Goal: Communication & Community: Share content

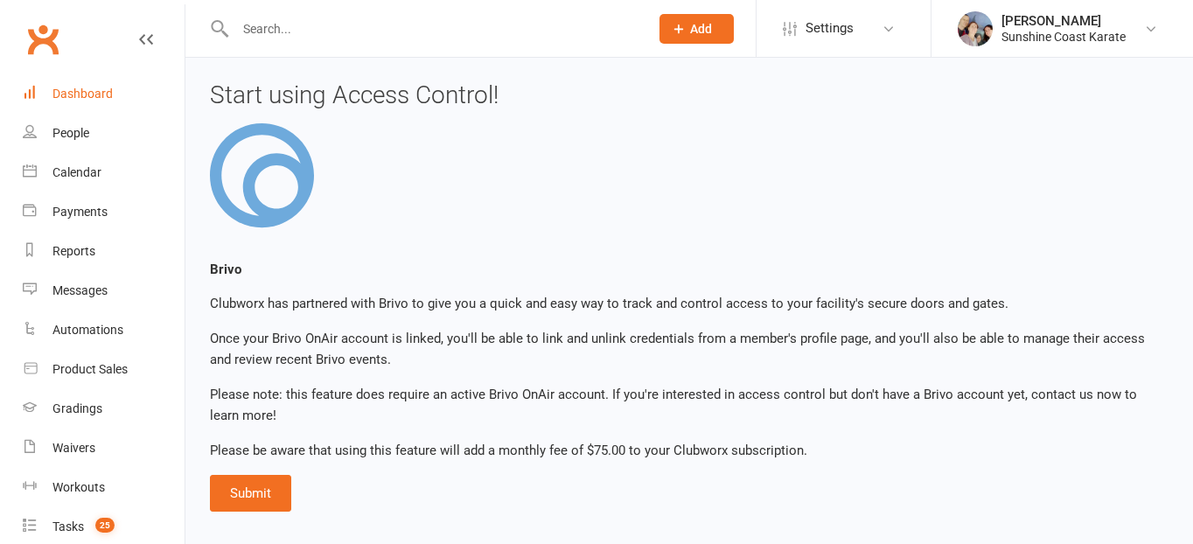
click at [96, 96] on div "Dashboard" at bounding box center [82, 94] width 60 height 14
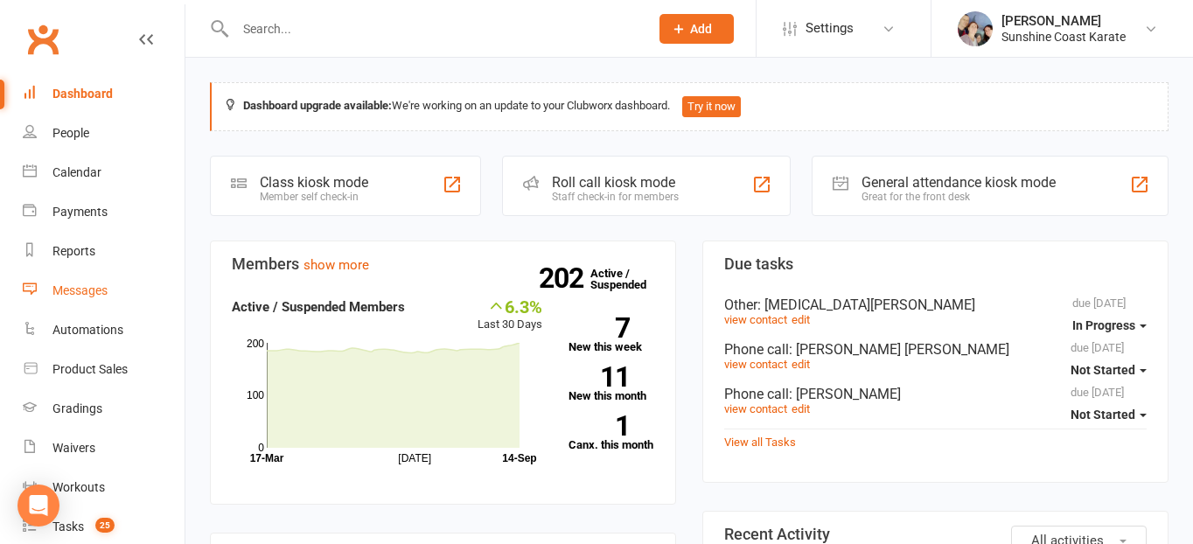
click at [82, 291] on div "Messages" at bounding box center [79, 290] width 55 height 14
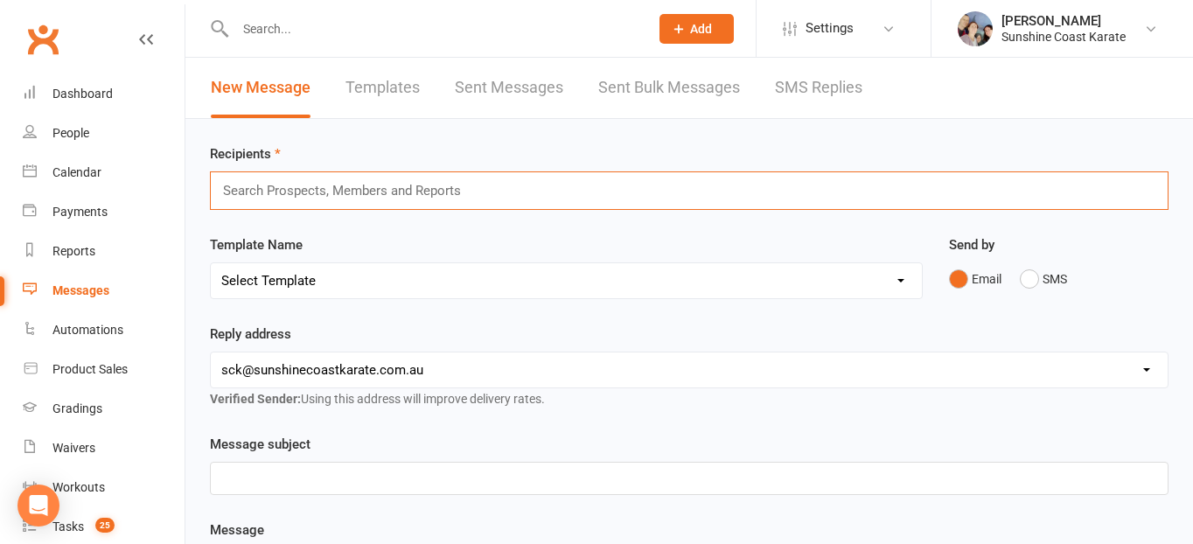
click at [410, 192] on input "text" at bounding box center [349, 190] width 256 height 23
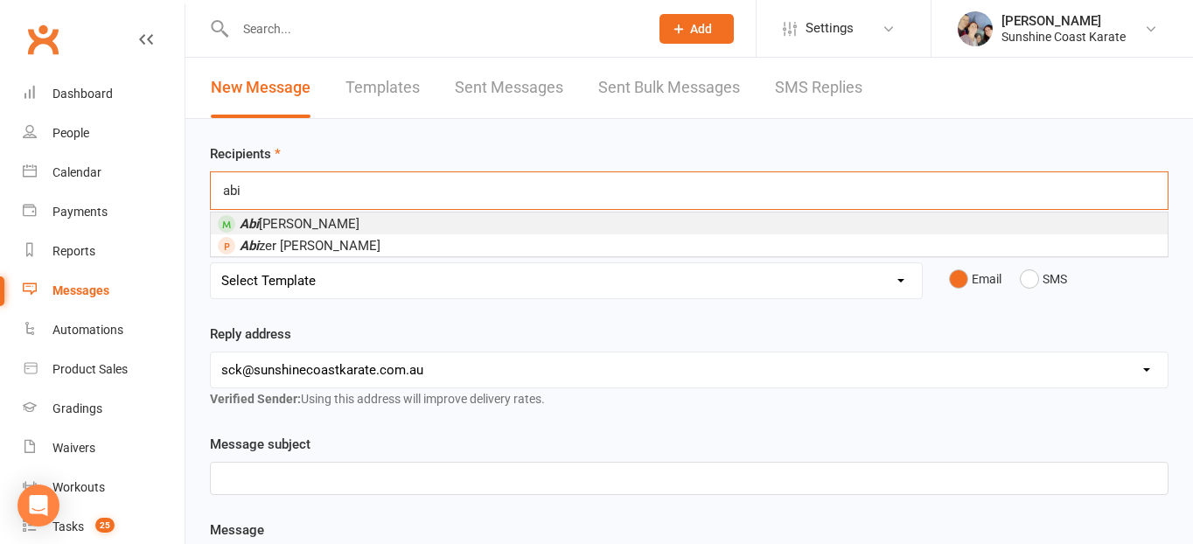
type input "abi"
click at [306, 220] on li "[PERSON_NAME]" at bounding box center [689, 224] width 957 height 22
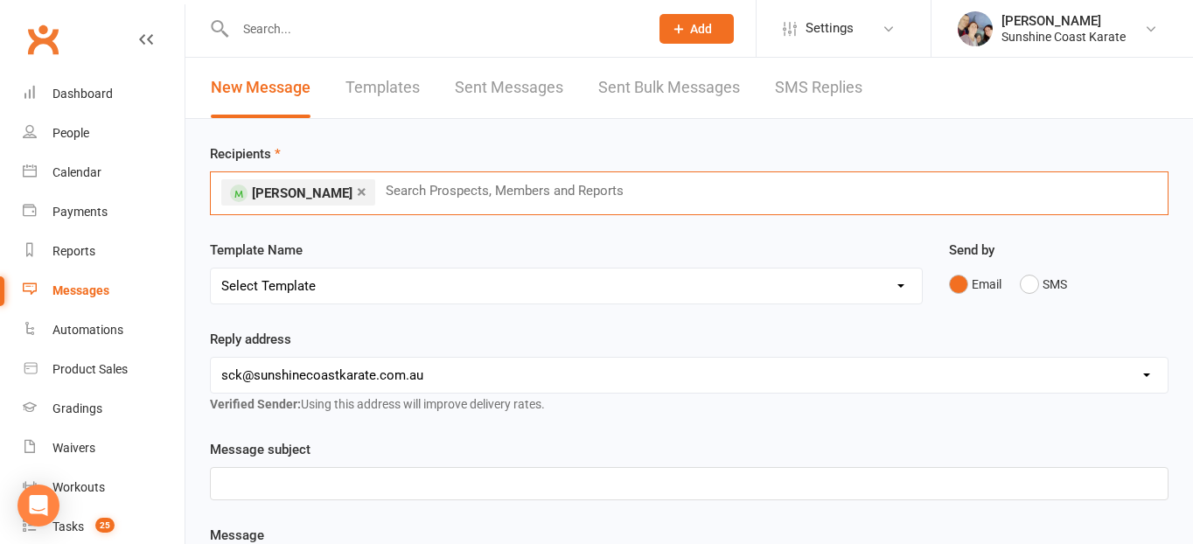
click at [283, 288] on select "Select Template [Email] Failed Payment [Email] Membership Fee Increase (current…" at bounding box center [566, 286] width 711 height 35
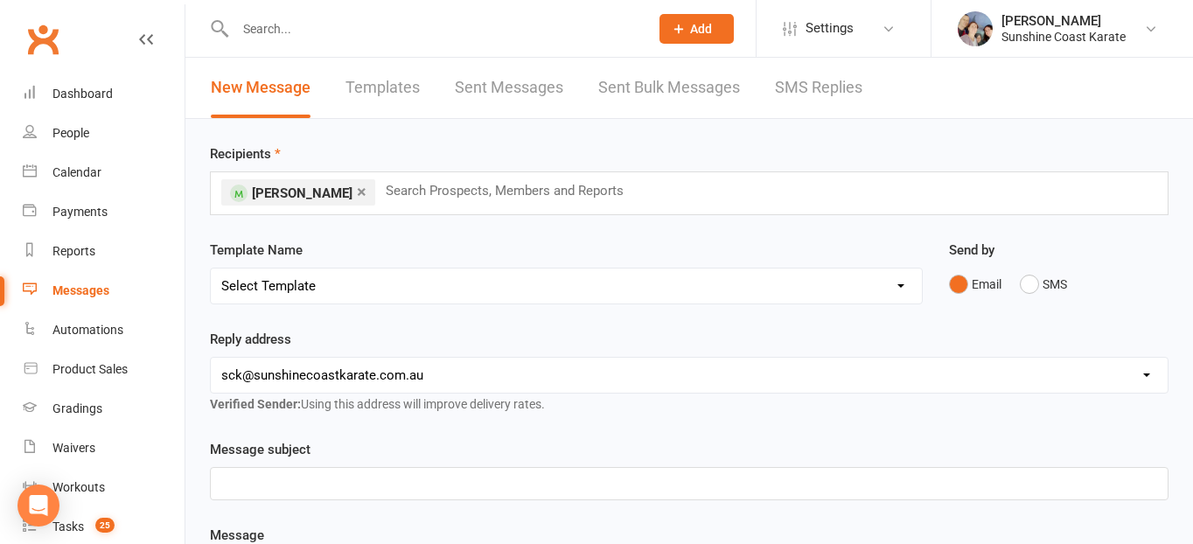
select select "106"
click at [211, 269] on select "Select Template [Email] Failed Payment [Email] Membership Fee Increase (current…" at bounding box center [566, 286] width 711 height 35
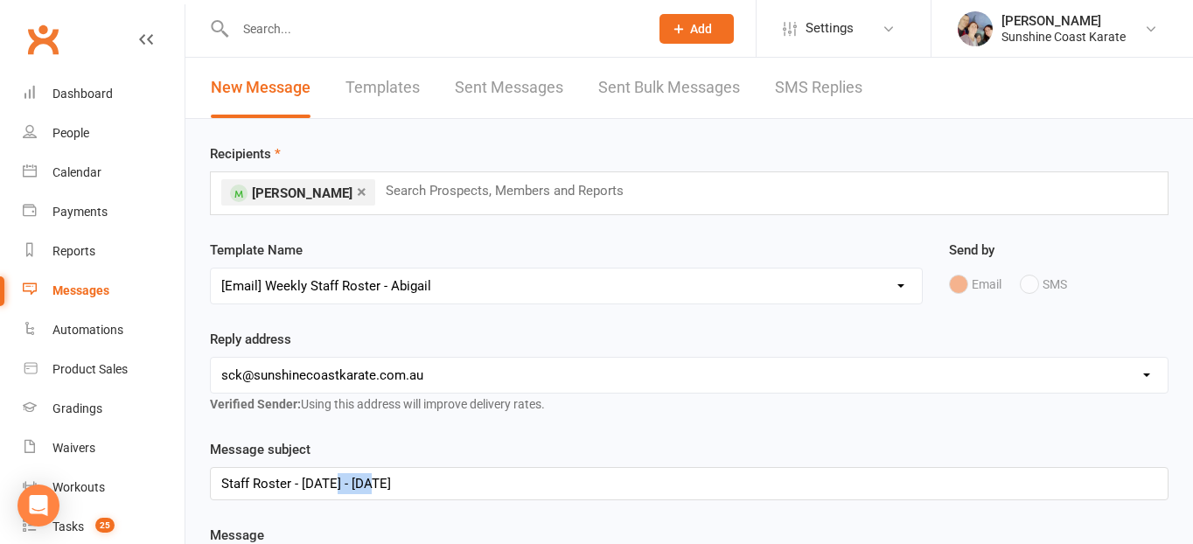
drag, startPoint x: 380, startPoint y: 484, endPoint x: 336, endPoint y: 485, distance: 43.8
click at [336, 485] on div "Staff Roster - [DATE] - [DATE]" at bounding box center [689, 483] width 957 height 31
drag, startPoint x: 482, startPoint y: 483, endPoint x: 431, endPoint y: 486, distance: 50.8
click at [431, 486] on div "Staff Roster - [DATE] - [DATE]" at bounding box center [689, 483] width 957 height 31
drag, startPoint x: 510, startPoint y: 486, endPoint x: 459, endPoint y: 485, distance: 50.7
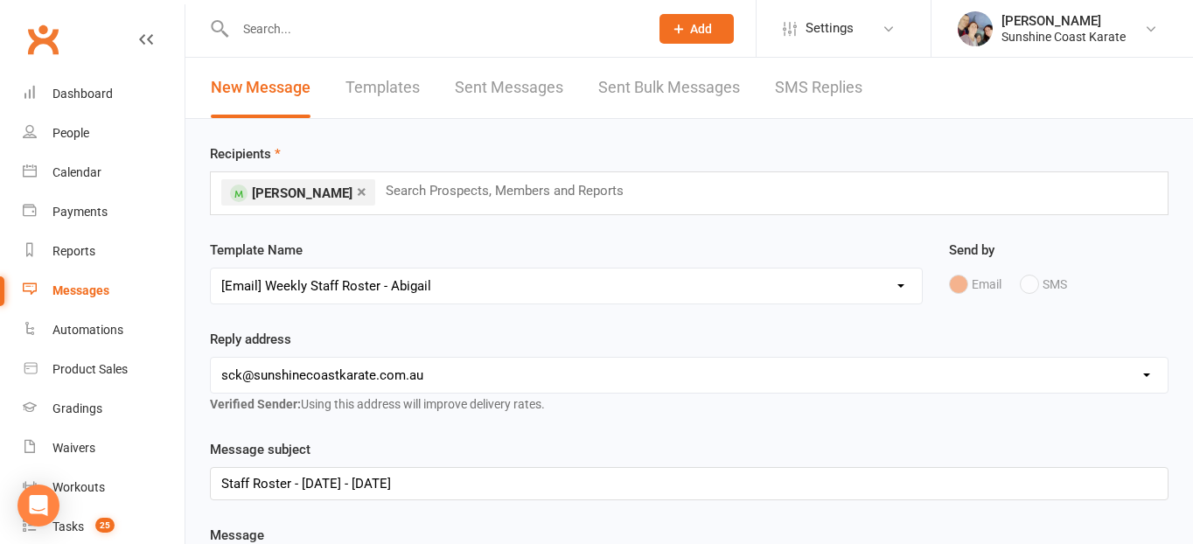
click at [454, 485] on div "Staff Roster - [DATE] - [DATE]" at bounding box center [689, 483] width 957 height 31
click at [484, 484] on div "Staff Roster - [DATE] - [DATE]" at bounding box center [689, 483] width 957 height 31
drag, startPoint x: 487, startPoint y: 483, endPoint x: 303, endPoint y: 485, distance: 184.6
click at [303, 485] on div "Staff Roster - [DATE] - [DATE]" at bounding box center [689, 483] width 957 height 31
copy div "[DATE] - [DATE]"
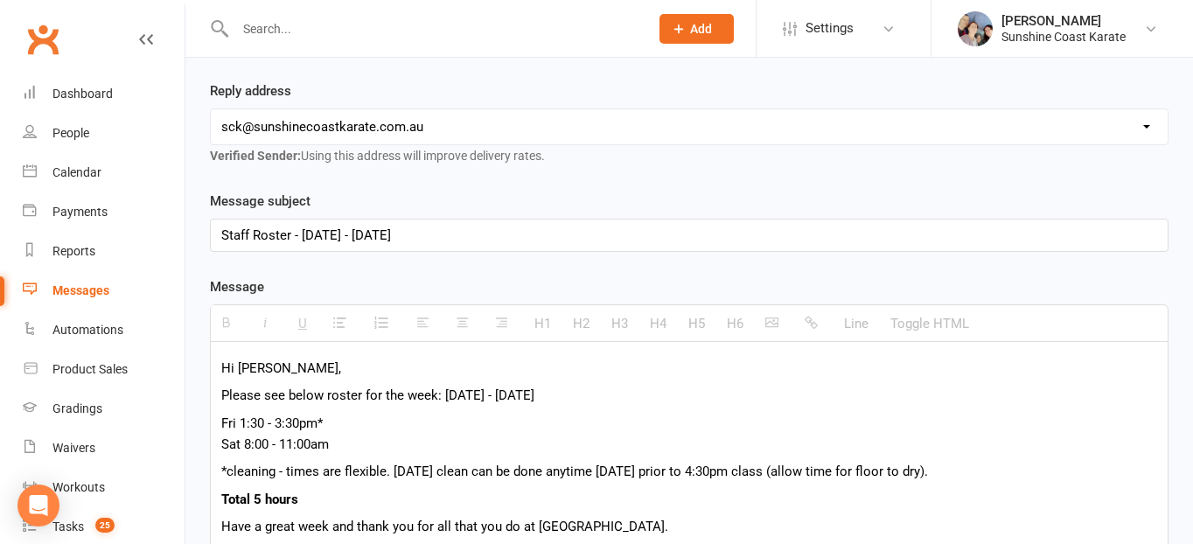
scroll to position [260, 0]
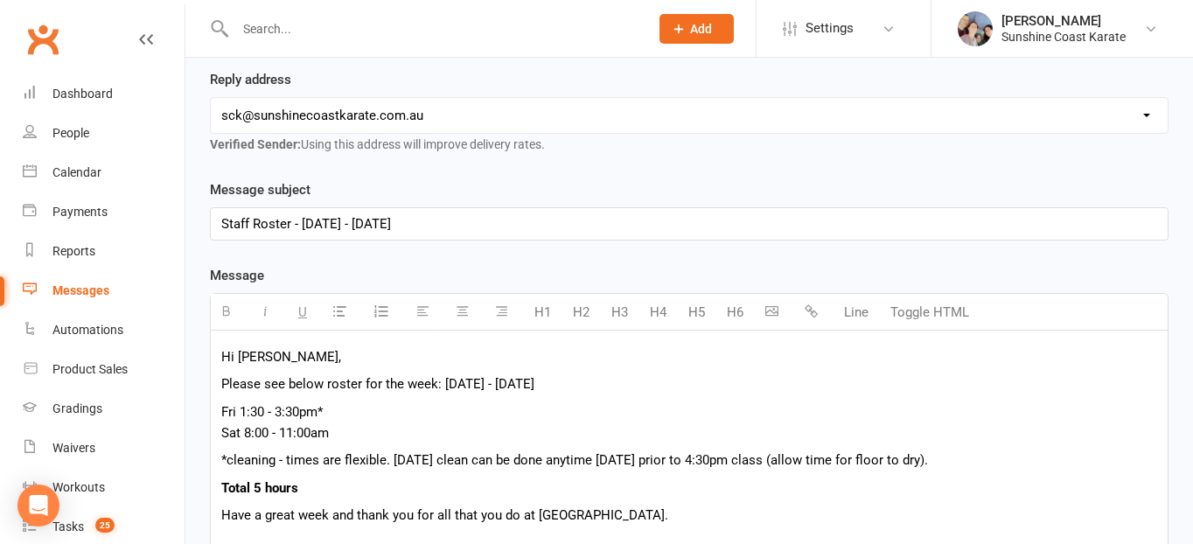
drag, startPoint x: 619, startPoint y: 382, endPoint x: 444, endPoint y: 387, distance: 174.2
click at [444, 387] on p "Please see below roster for the week: [DATE] - [DATE]" at bounding box center [689, 384] width 936 height 21
paste div
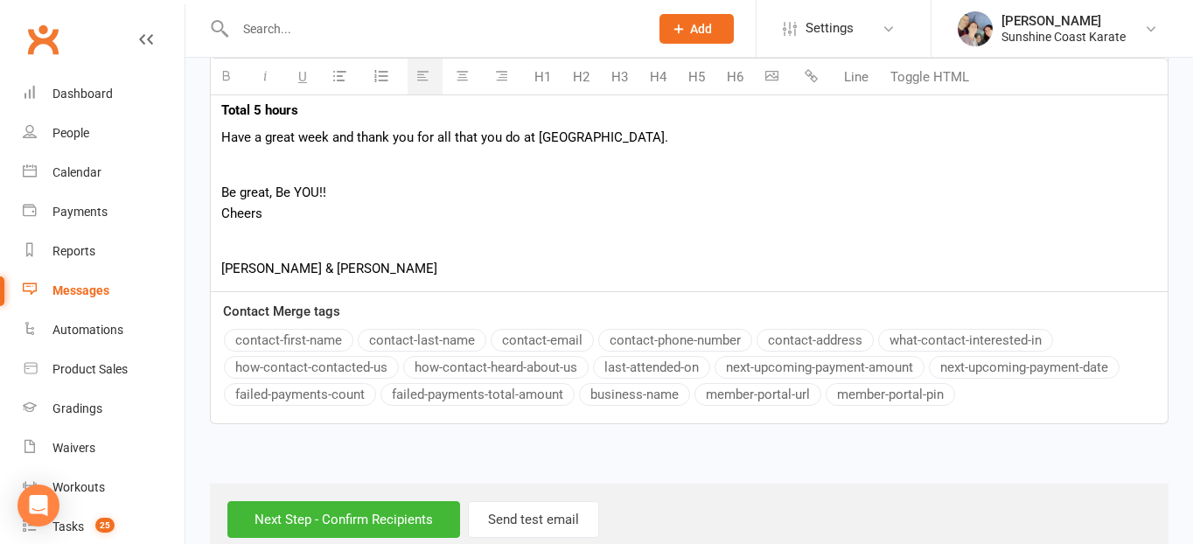
scroll to position [675, 0]
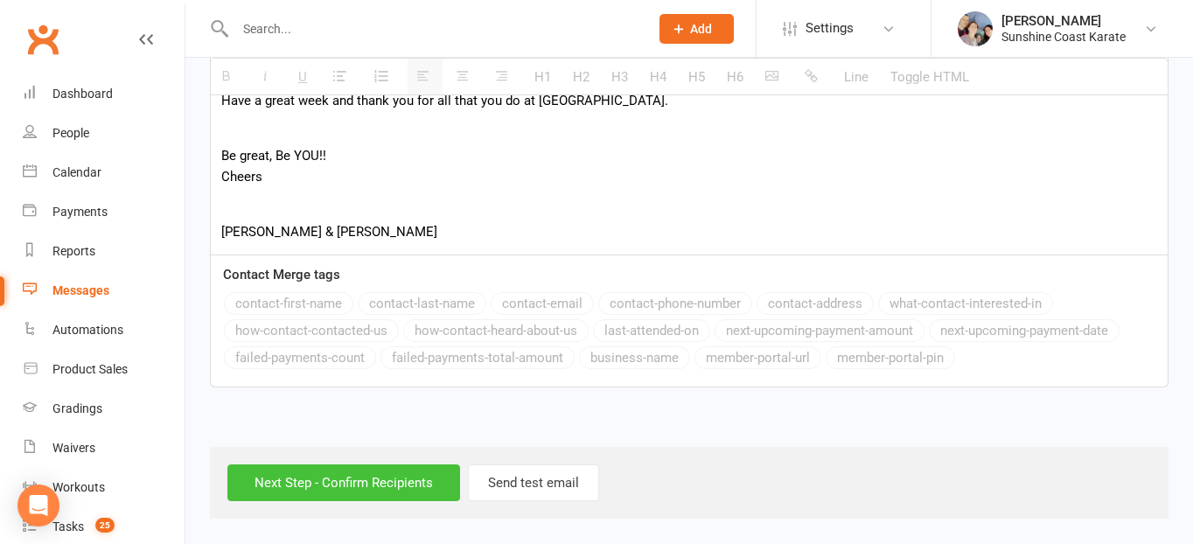
click at [396, 493] on input "Next Step - Confirm Recipients" at bounding box center [343, 483] width 233 height 37
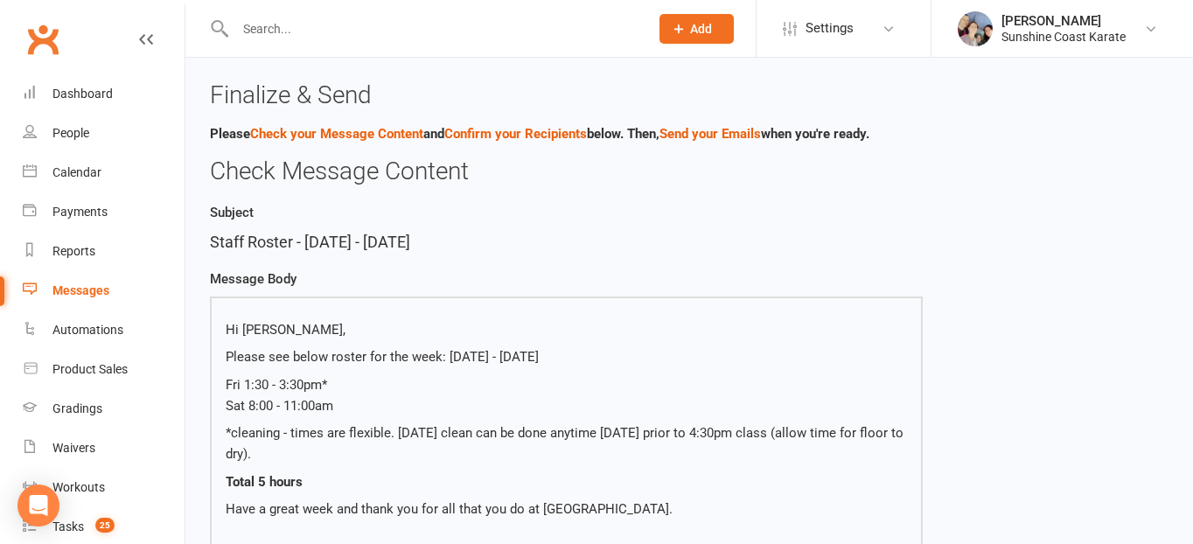
scroll to position [509, 0]
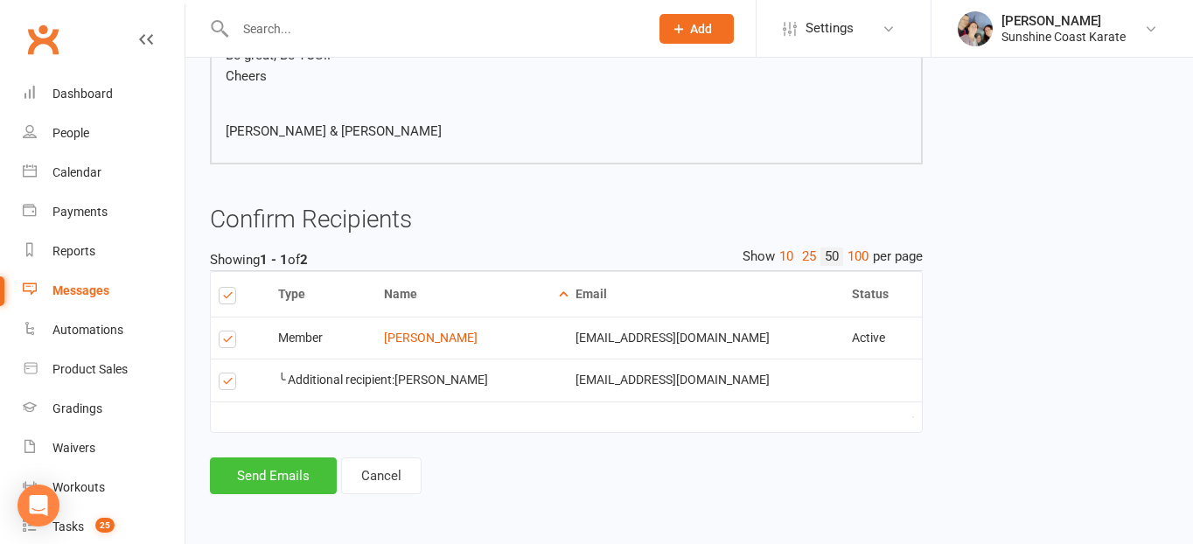
click at [270, 485] on button "Send Emails" at bounding box center [273, 476] width 127 height 37
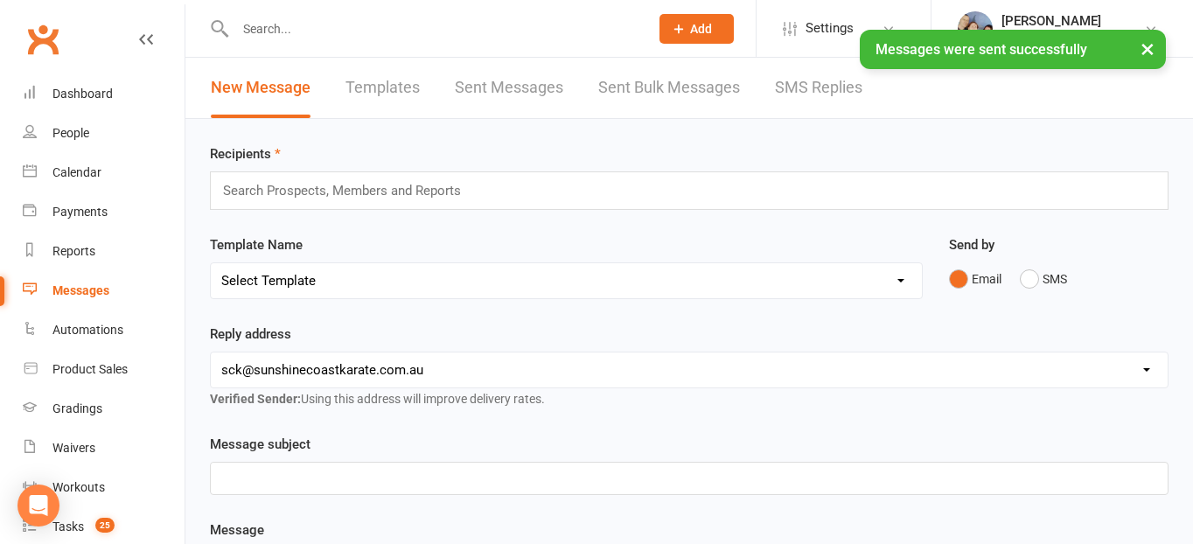
click at [255, 186] on input "text" at bounding box center [349, 190] width 256 height 23
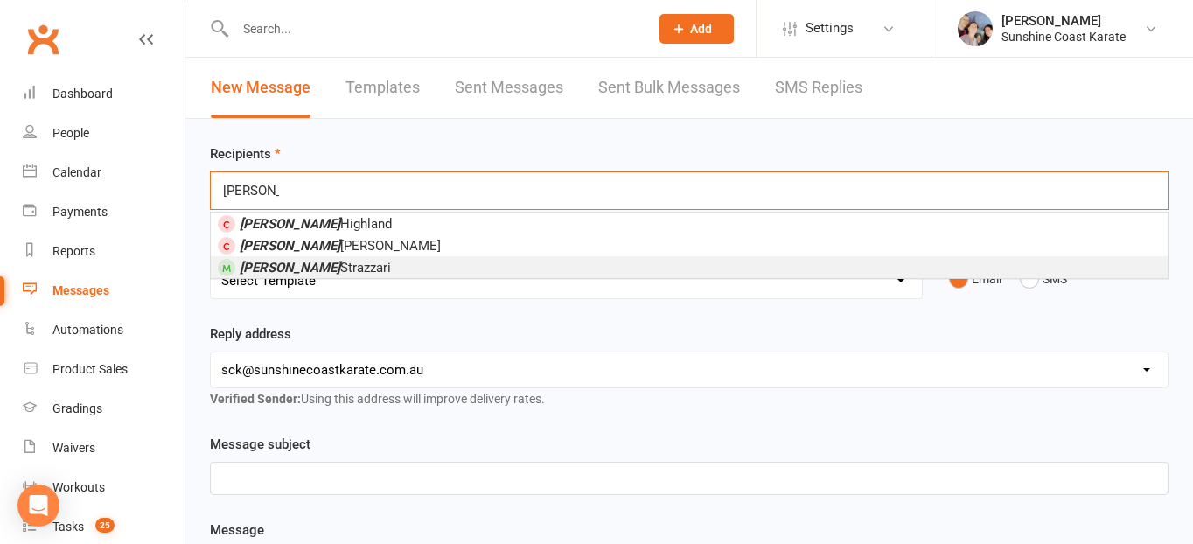
type input "[PERSON_NAME]"
click at [305, 267] on span "[PERSON_NAME]" at bounding box center [315, 268] width 151 height 16
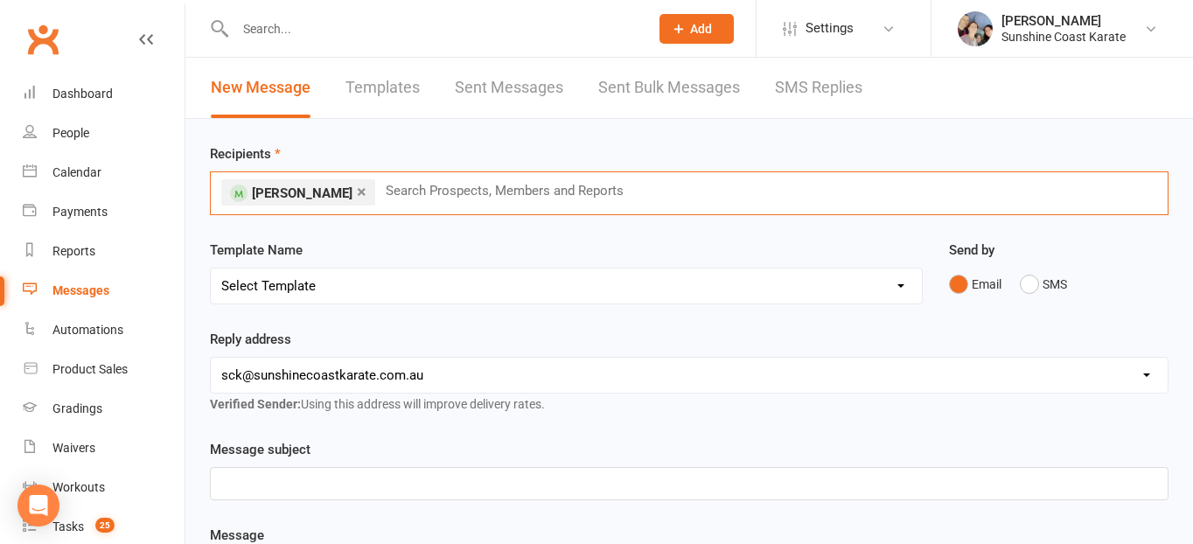
click at [351, 284] on select "Select Template [Email] Failed Payment [Email] Membership Fee Increase (current…" at bounding box center [566, 286] width 711 height 35
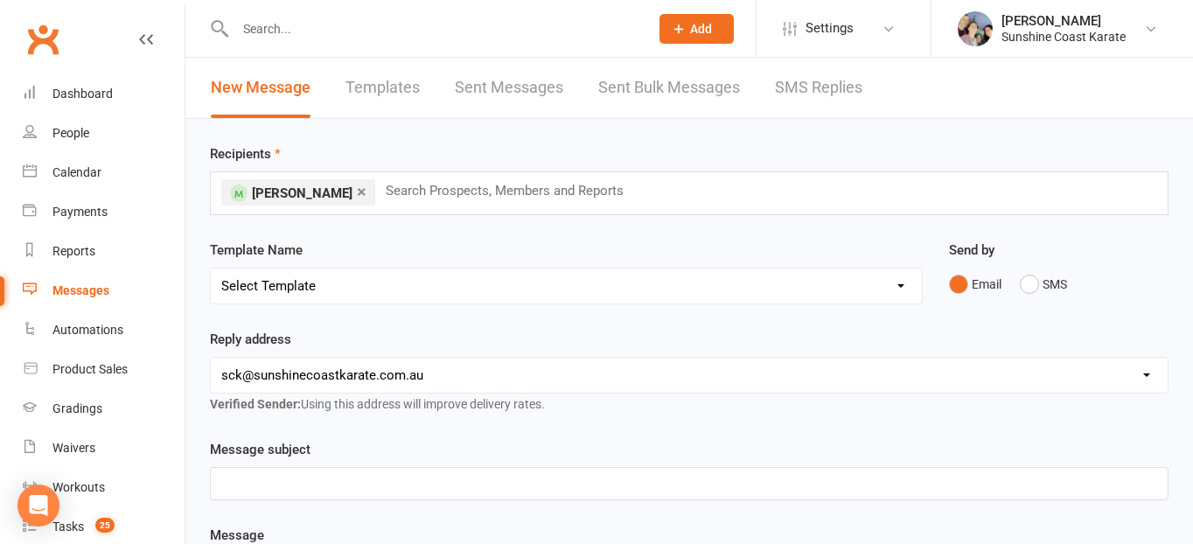
select select "108"
click at [211, 269] on select "Select Template [Email] Failed Payment [Email] Membership Fee Increase (current…" at bounding box center [566, 286] width 711 height 35
drag, startPoint x: 479, startPoint y: 486, endPoint x: 304, endPoint y: 488, distance: 174.1
click at [304, 488] on div "Staff Roster - [DATE] - [DATE]" at bounding box center [689, 483] width 957 height 31
paste div
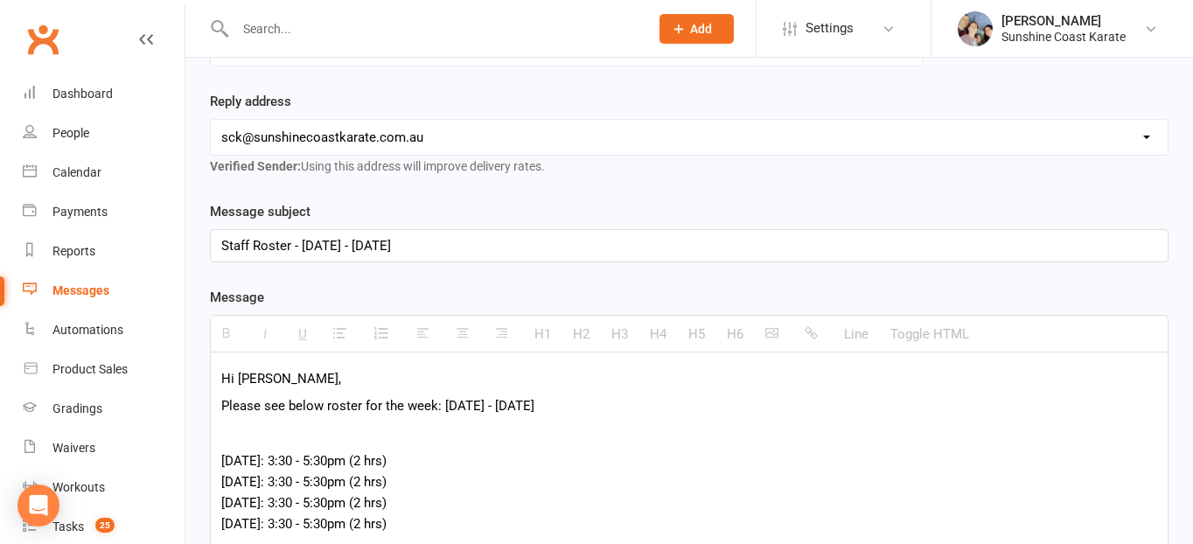
scroll to position [247, 0]
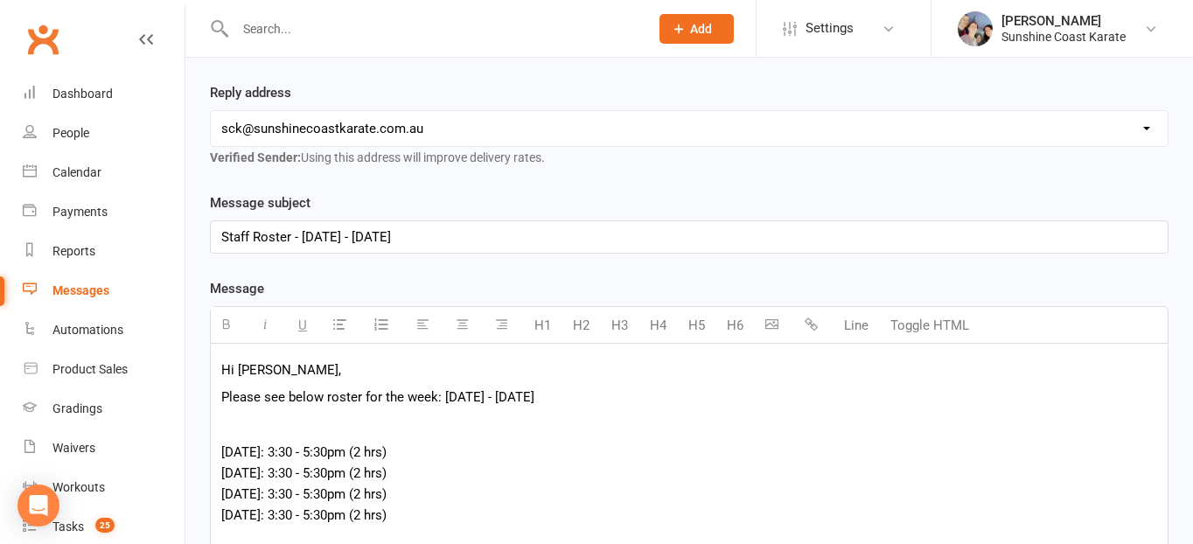
drag, startPoint x: 276, startPoint y: 457, endPoint x: 412, endPoint y: 457, distance: 136.5
click at [411, 457] on p "[DATE]: 3:30 - 5:30pm (2 hrs) [DATE]: 3:30 - 5:30pm (2 hrs) [DATE]: 3:30 - 5:30…" at bounding box center [689, 494] width 936 height 105
drag, startPoint x: 408, startPoint y: 475, endPoint x: 276, endPoint y: 476, distance: 131.2
click at [276, 476] on p "[DATE]: N/A [DATE]: 3:30 - 5:30pm (2 hrs) [DATE]: 3:30 - 5:30pm (2 hrs) [DATE]:…" at bounding box center [689, 494] width 936 height 105
drag, startPoint x: 432, startPoint y: 492, endPoint x: 296, endPoint y: 494, distance: 136.5
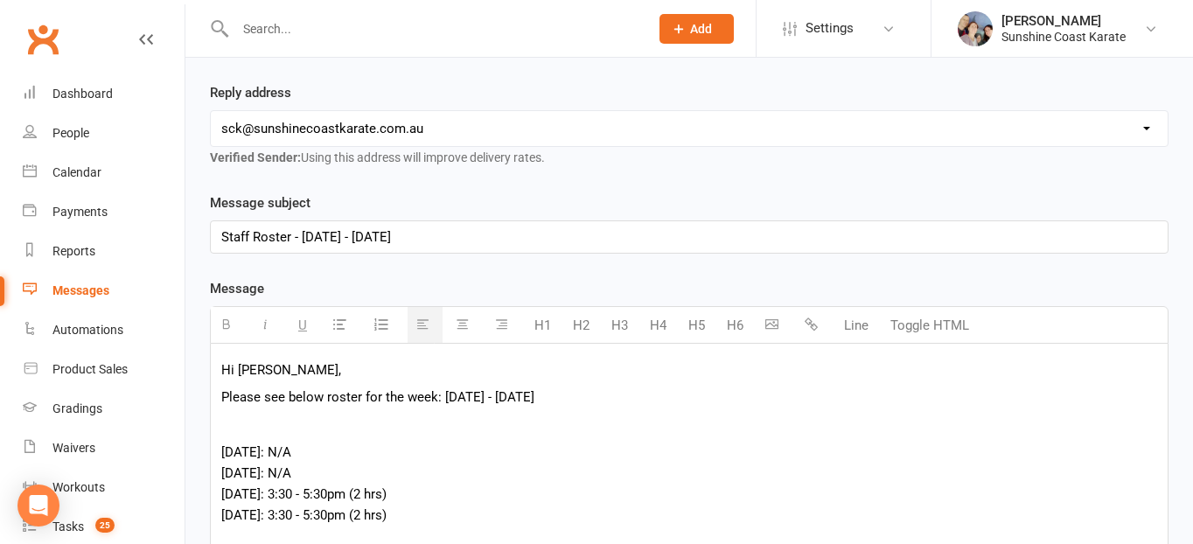
click at [296, 494] on p "[DATE]: N/A [DATE]: N/A [DATE]: 3:30 - 5:30pm (2 hrs) [DATE]: 3:30 - 5:30pm (2 …" at bounding box center [689, 494] width 936 height 105
drag, startPoint x: 409, startPoint y: 513, endPoint x: 282, endPoint y: 518, distance: 127.0
click at [282, 518] on p "[DATE]: N/A [DATE]: N/A [DATE]: N/A [DATE]: 3:30 - 5:30pm (2 hrs)" at bounding box center [689, 494] width 936 height 105
drag, startPoint x: 619, startPoint y: 387, endPoint x: 445, endPoint y: 395, distance: 174.3
click at [445, 395] on p "Please see below roster for the week: [DATE] - [DATE]" at bounding box center [689, 397] width 936 height 21
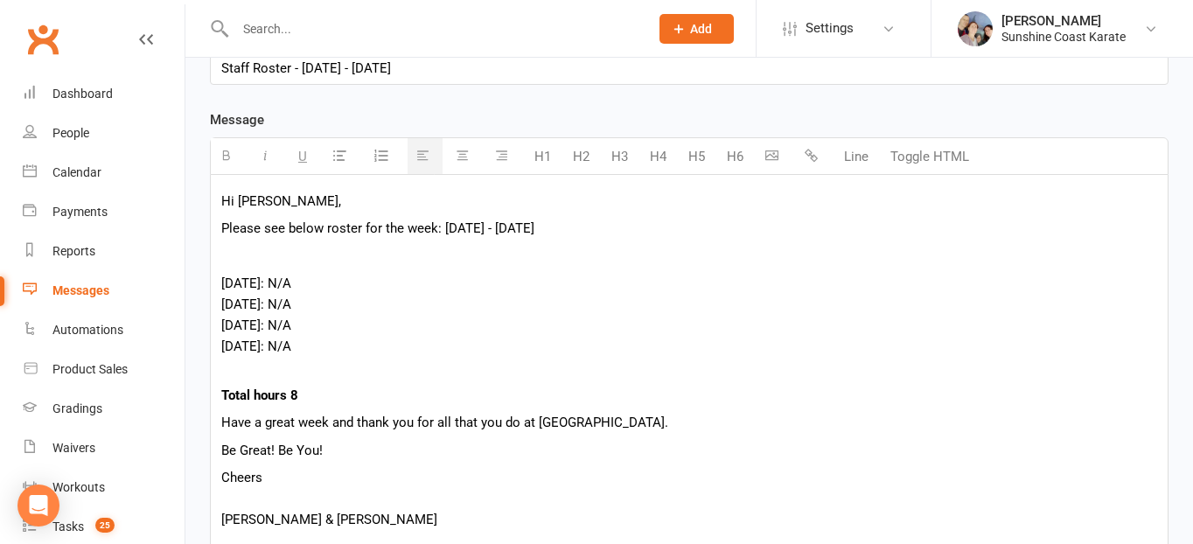
scroll to position [455, 0]
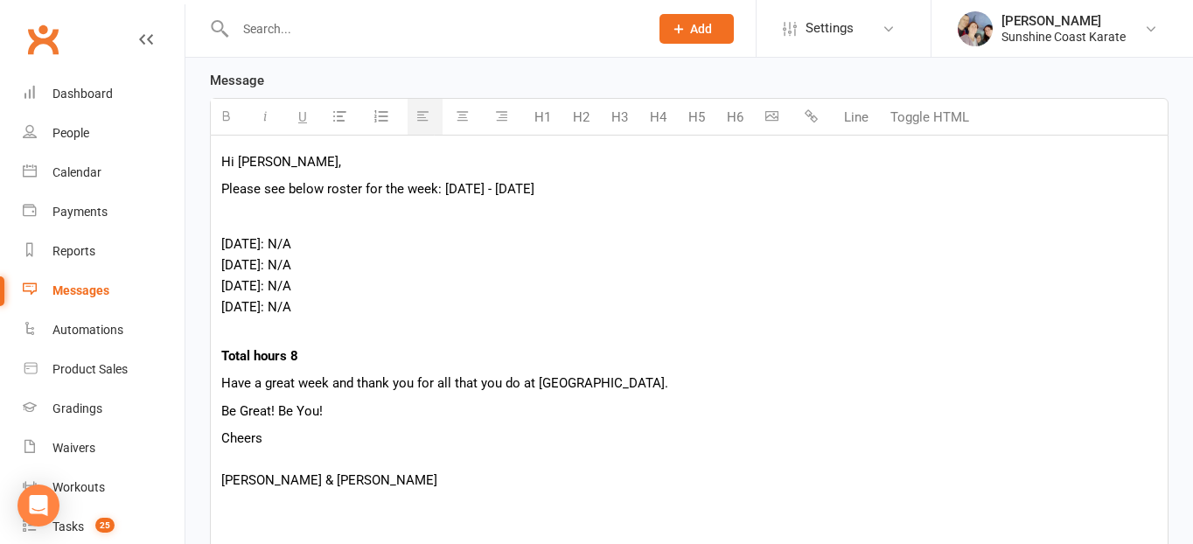
click at [304, 354] on p "Total hours 8" at bounding box center [689, 356] width 936 height 21
click at [353, 191] on p "Please see below roster for the week: [DATE] - [DATE]" at bounding box center [689, 188] width 936 height 21
click at [300, 168] on p "Hi [PERSON_NAME]," at bounding box center [689, 161] width 936 height 21
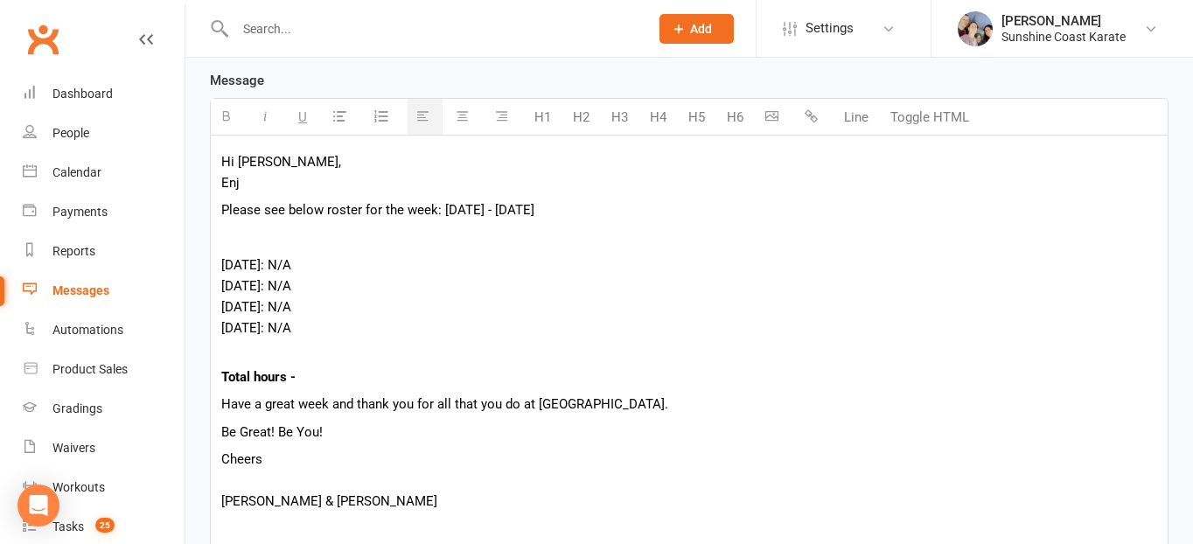
click at [257, 236] on p at bounding box center [689, 237] width 936 height 21
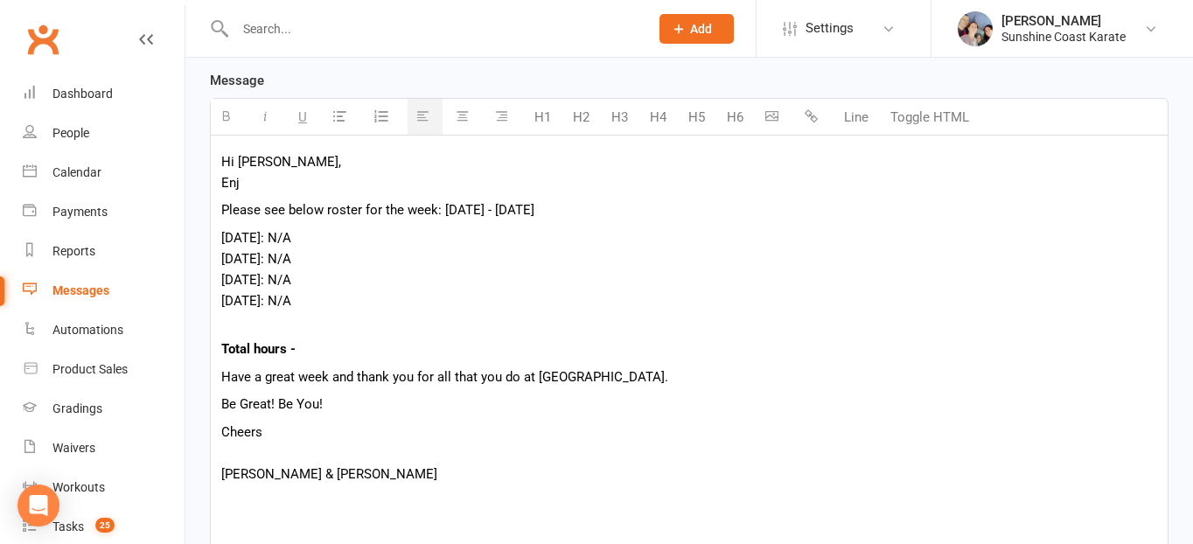
click at [249, 189] on p "Hi [PERSON_NAME], Enj" at bounding box center [689, 172] width 936 height 42
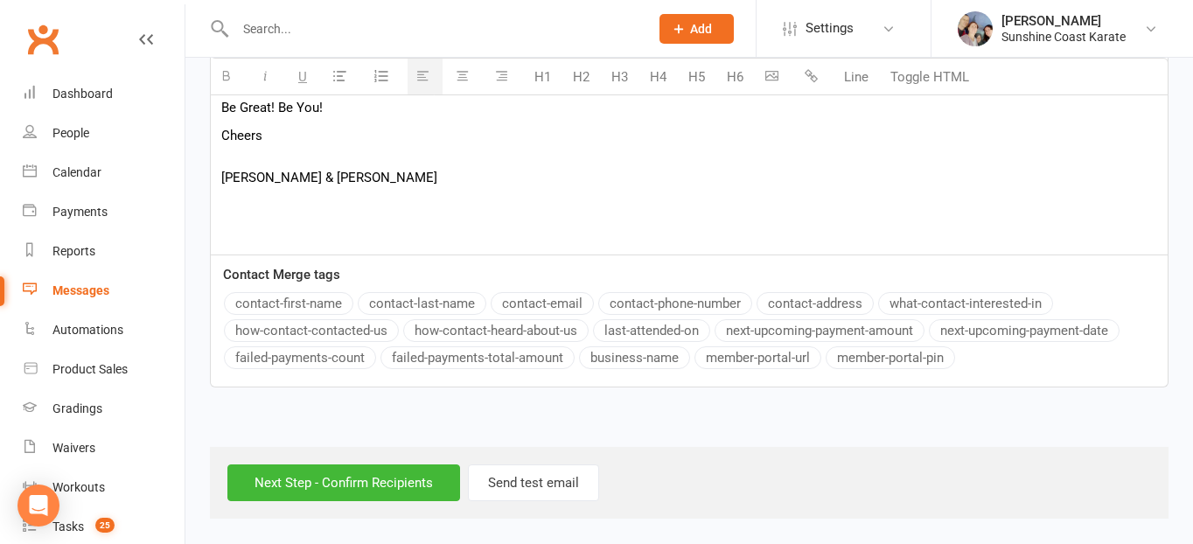
click at [409, 507] on div "Next Step - Confirm Recipients Send test email" at bounding box center [689, 483] width 959 height 72
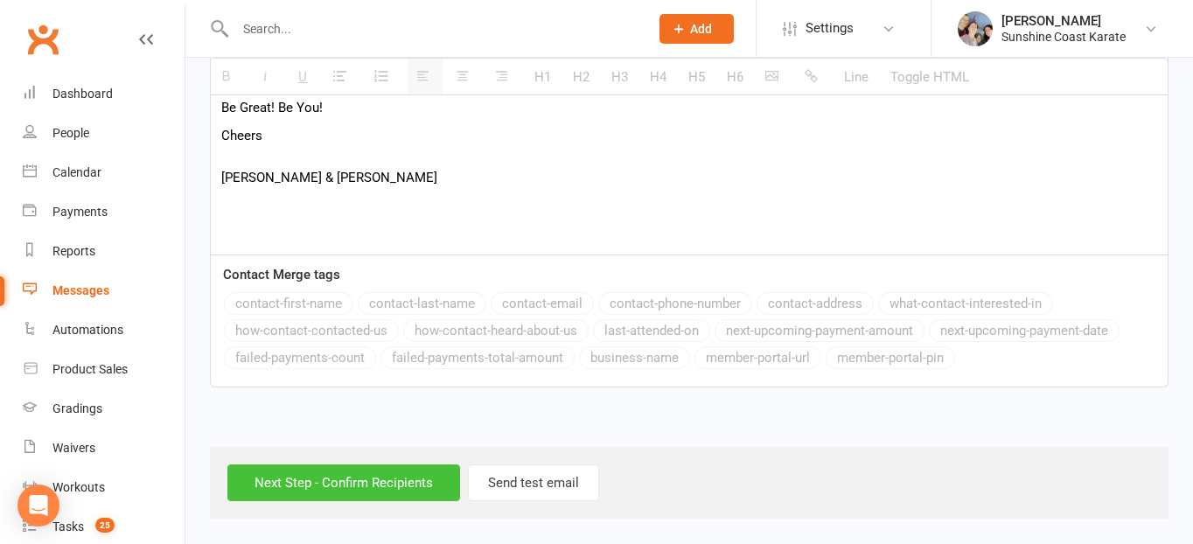
click at [399, 487] on input "Next Step - Confirm Recipients" at bounding box center [343, 483] width 233 height 37
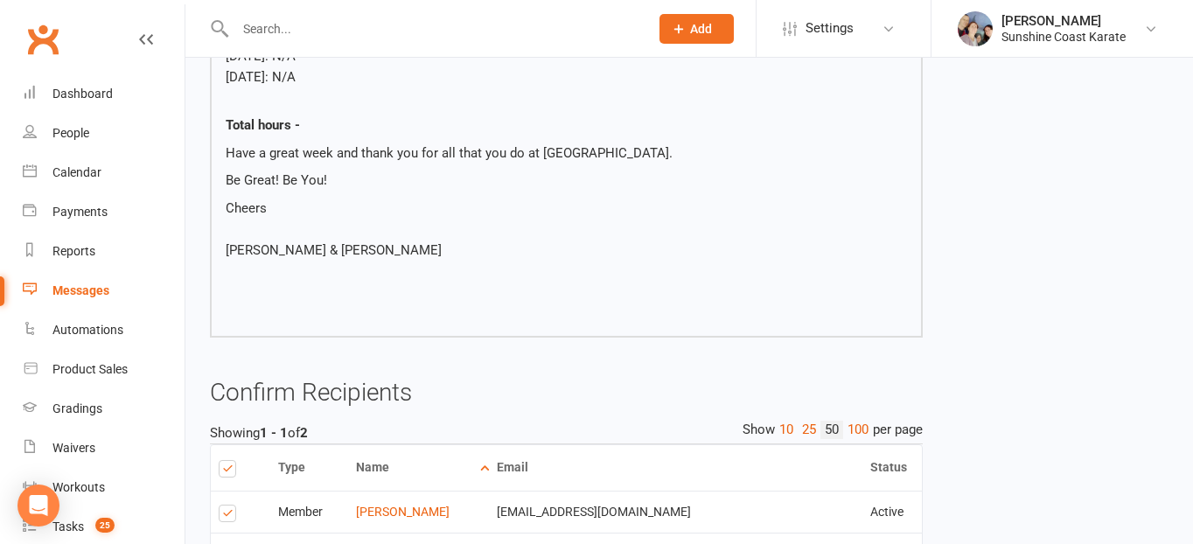
scroll to position [579, 0]
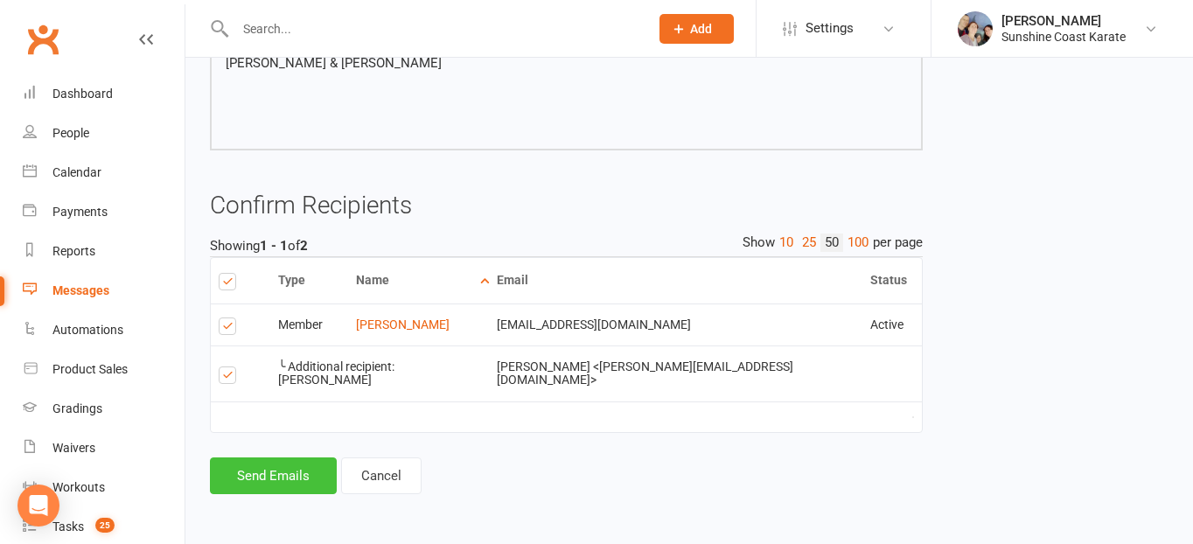
click at [293, 473] on button "Send Emails" at bounding box center [273, 476] width 127 height 37
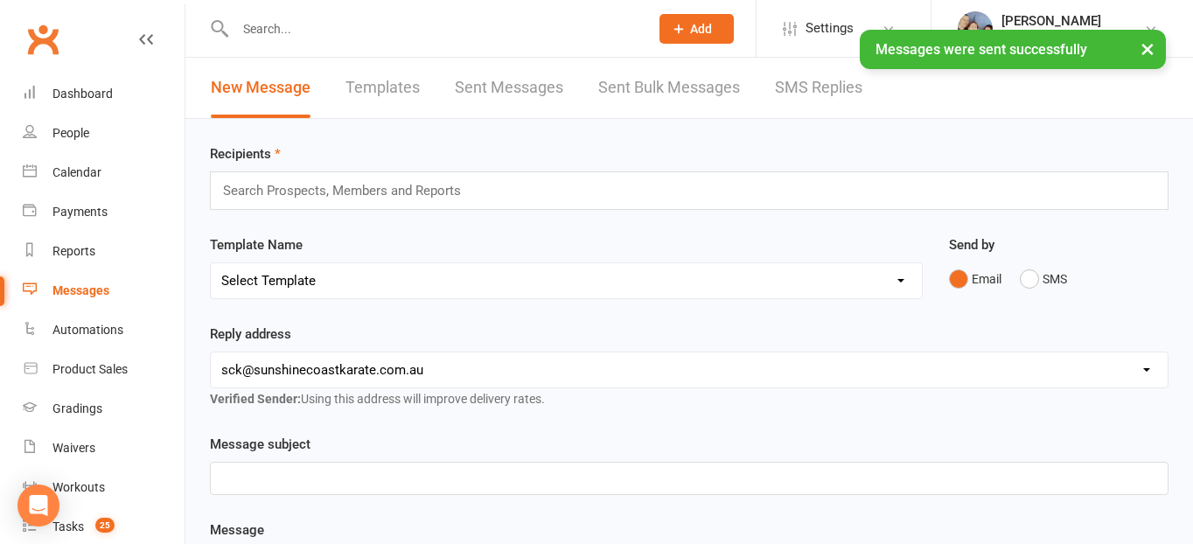
click at [276, 190] on input "text" at bounding box center [349, 190] width 256 height 23
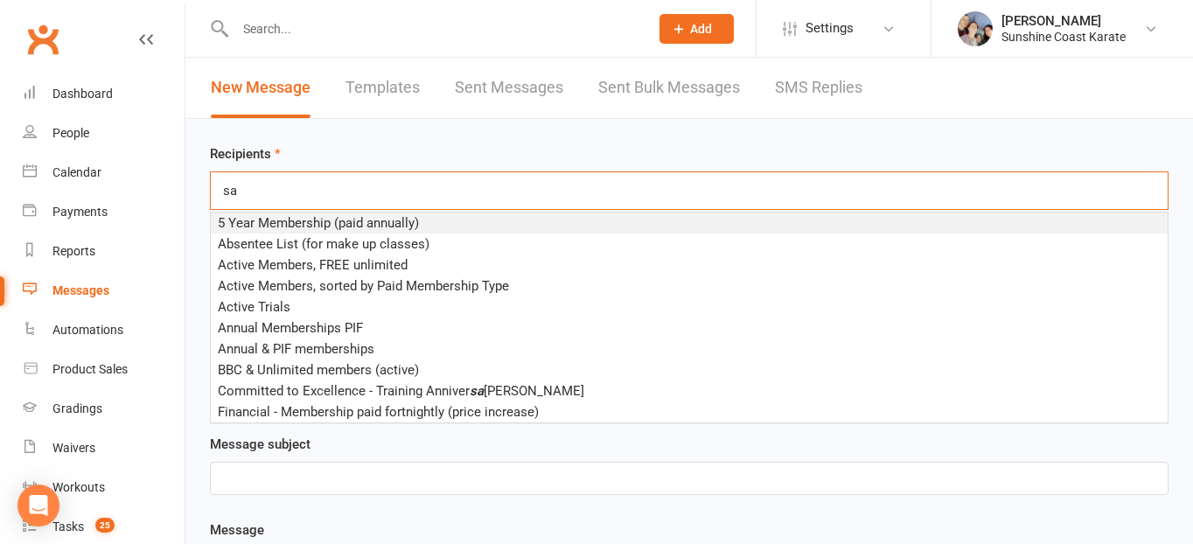
type input "s"
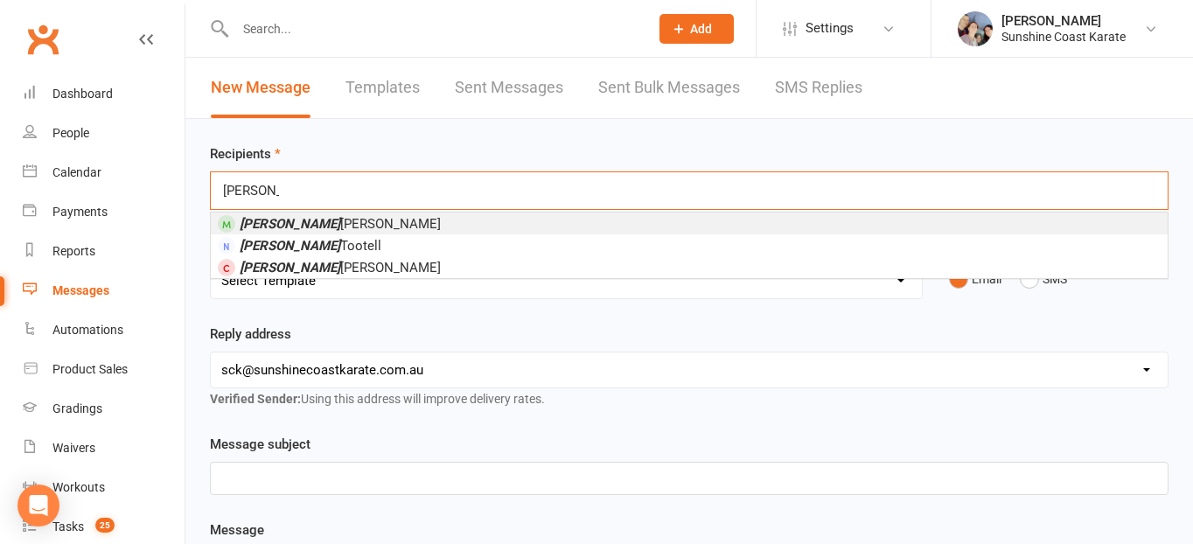
type input "[PERSON_NAME]"
click at [324, 226] on span "[PERSON_NAME]" at bounding box center [340, 224] width 201 height 16
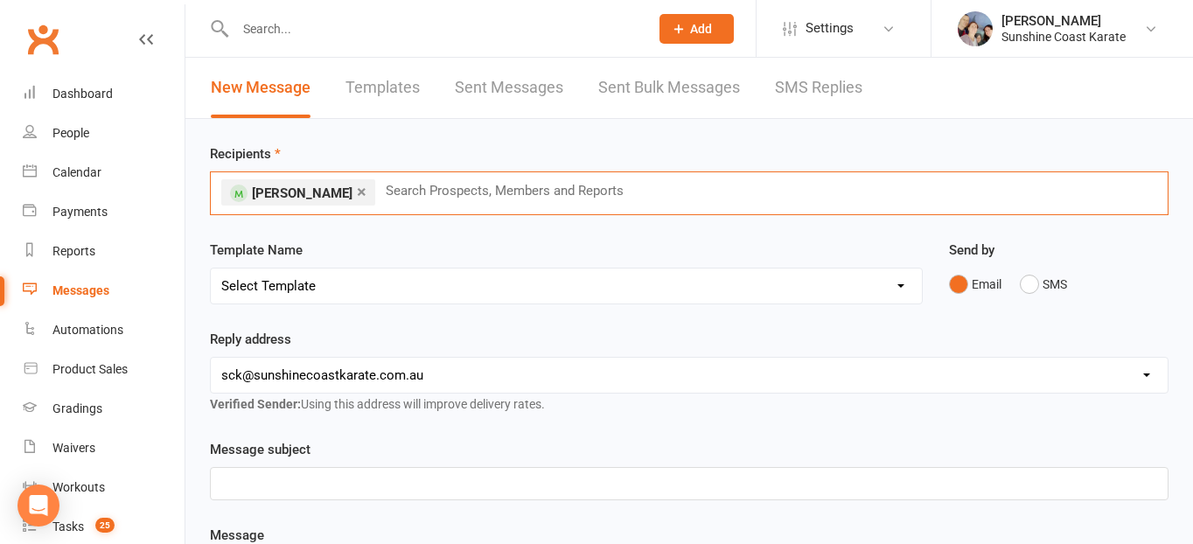
click at [316, 283] on select "Select Template [Email] Failed Payment [Email] Membership Fee Increase (current…" at bounding box center [566, 286] width 711 height 35
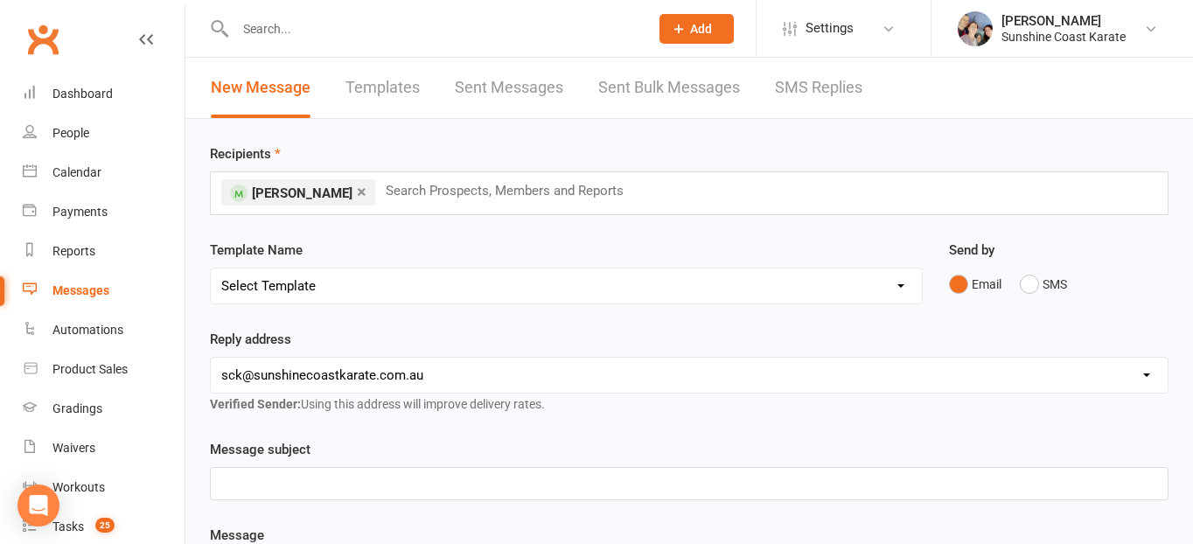
select select "109"
click at [211, 269] on select "Select Template [Email] Failed Payment [Email] Membership Fee Increase (current…" at bounding box center [566, 286] width 711 height 35
drag, startPoint x: 486, startPoint y: 473, endPoint x: 303, endPoint y: 482, distance: 183.9
click at [303, 482] on div "Staff Roster - [DATE] - [DATE]" at bounding box center [689, 483] width 957 height 31
paste div
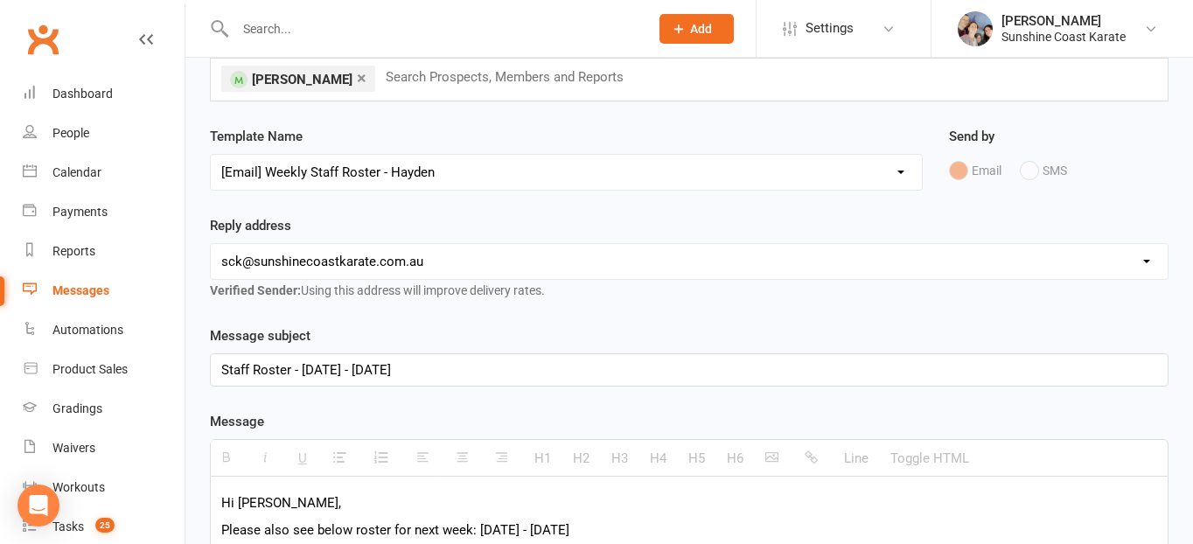
scroll to position [185, 0]
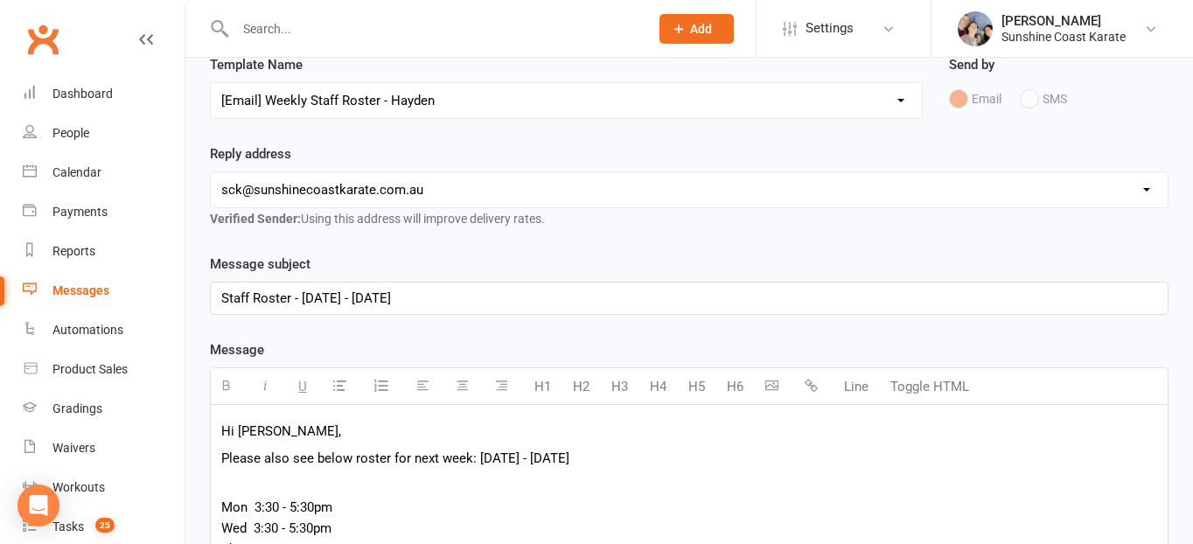
drag, startPoint x: 650, startPoint y: 456, endPoint x: 479, endPoint y: 458, distance: 171.5
click at [479, 458] on p "Please also see below roster for next week: [DATE] - [DATE]" at bounding box center [689, 458] width 936 height 21
paste div
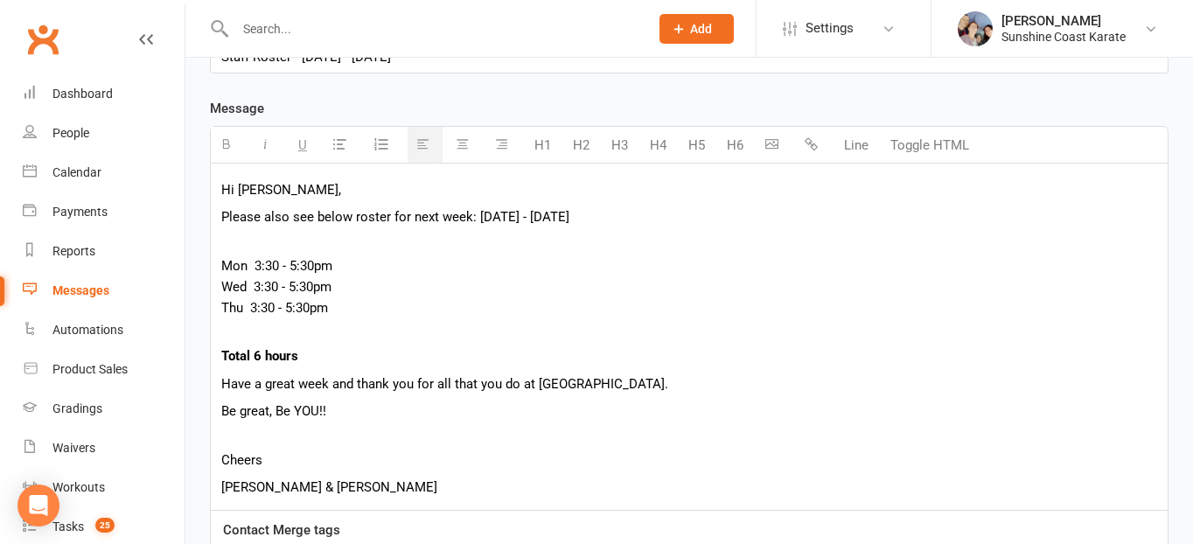
scroll to position [682, 0]
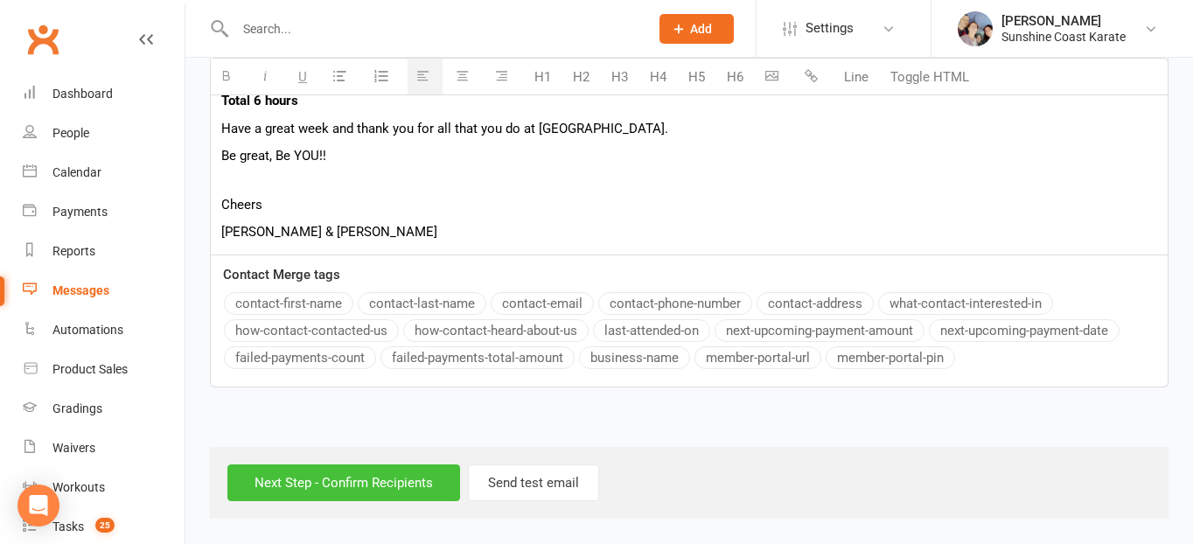
click at [369, 490] on input "Next Step - Confirm Recipients" at bounding box center [343, 483] width 233 height 37
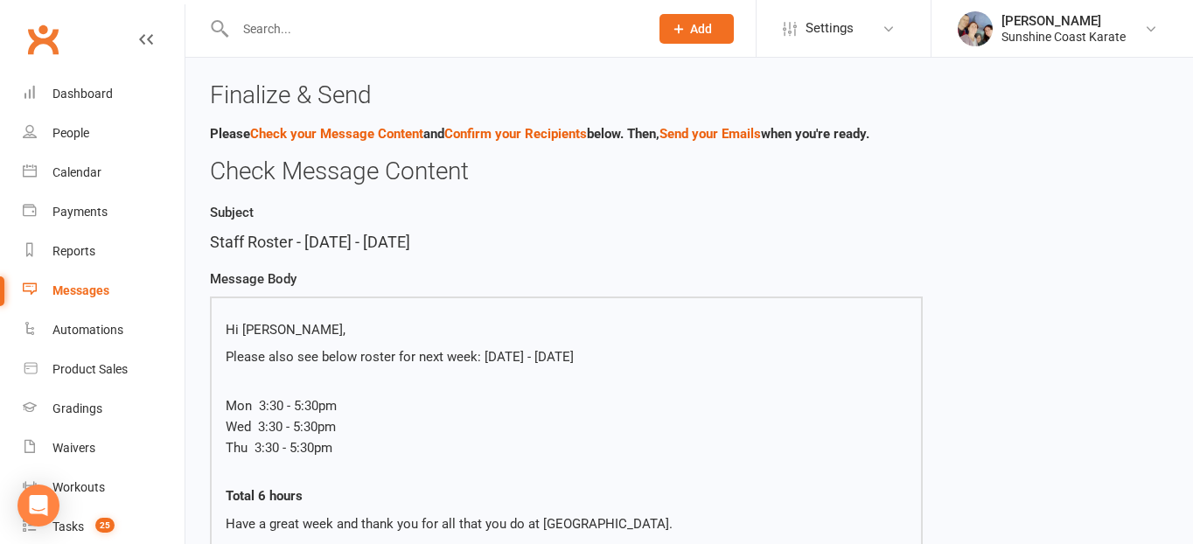
scroll to position [496, 0]
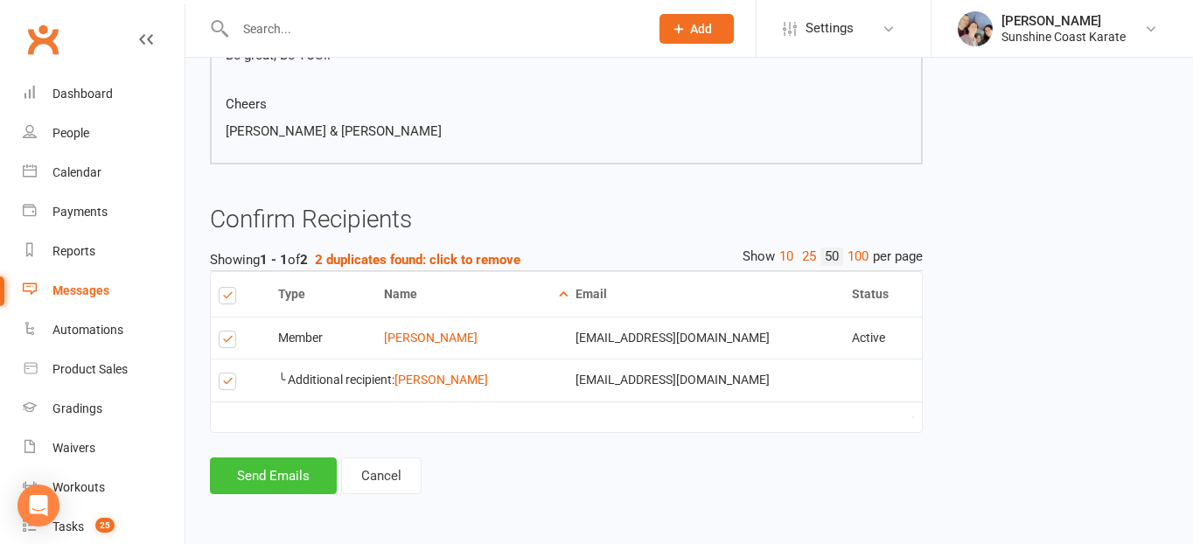
click at [302, 472] on button "Send Emails" at bounding box center [273, 476] width 127 height 37
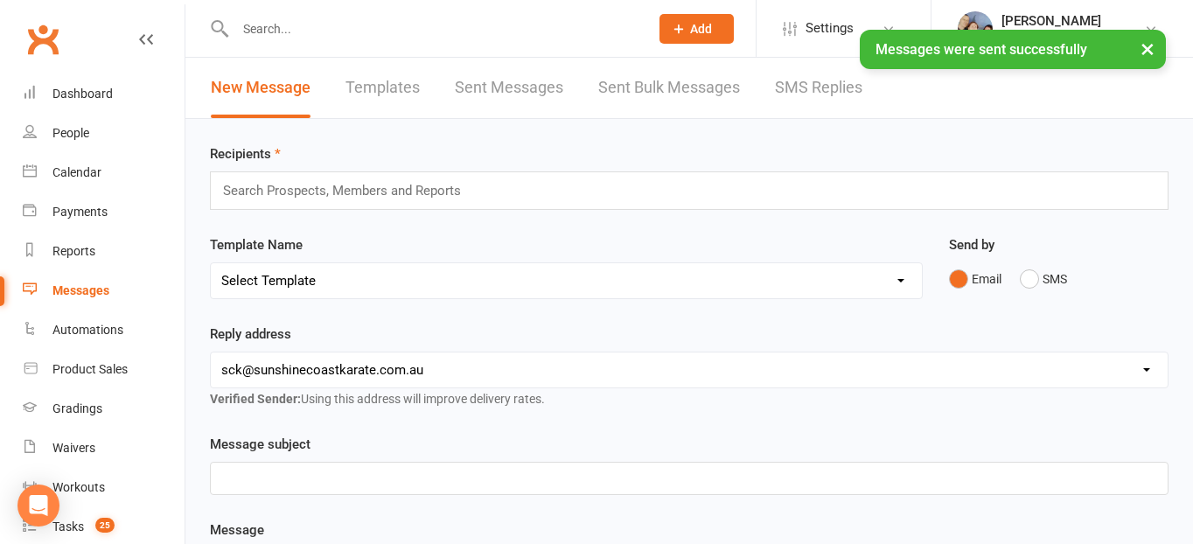
click at [393, 194] on input "text" at bounding box center [349, 190] width 256 height 23
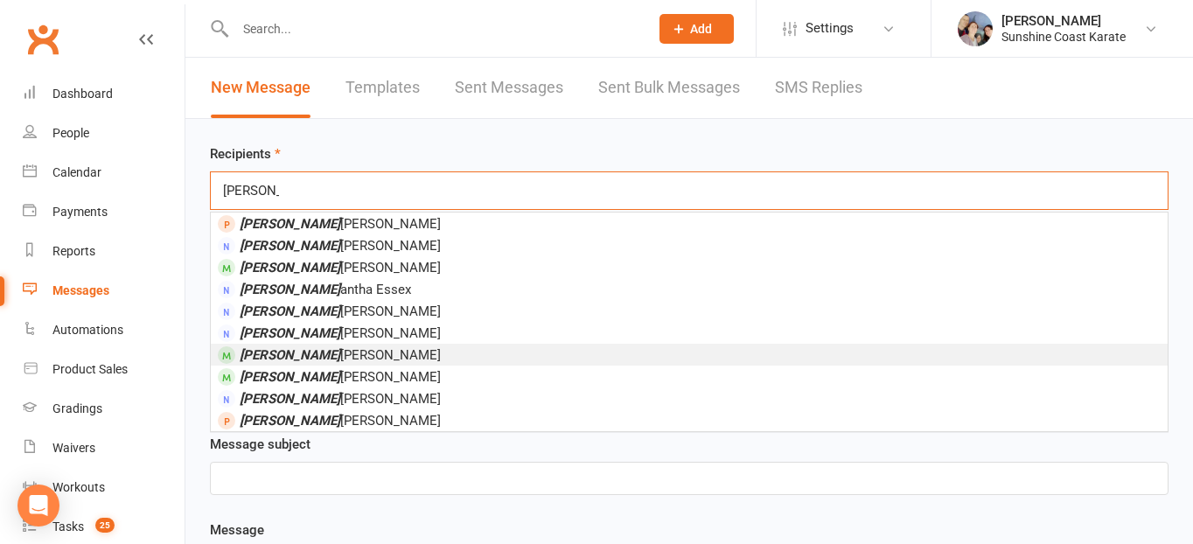
type input "[PERSON_NAME]"
click at [319, 355] on li "[PERSON_NAME]" at bounding box center [689, 355] width 957 height 22
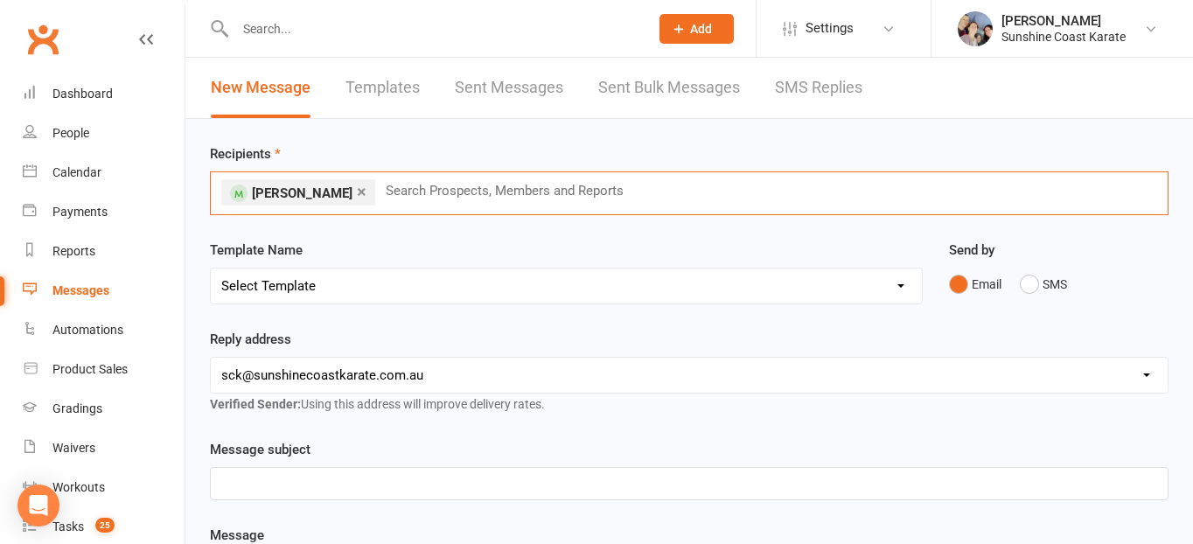
click at [434, 284] on select "Select Template [Email] Failed Payment [Email] Membership Fee Increase (current…" at bounding box center [566, 286] width 711 height 35
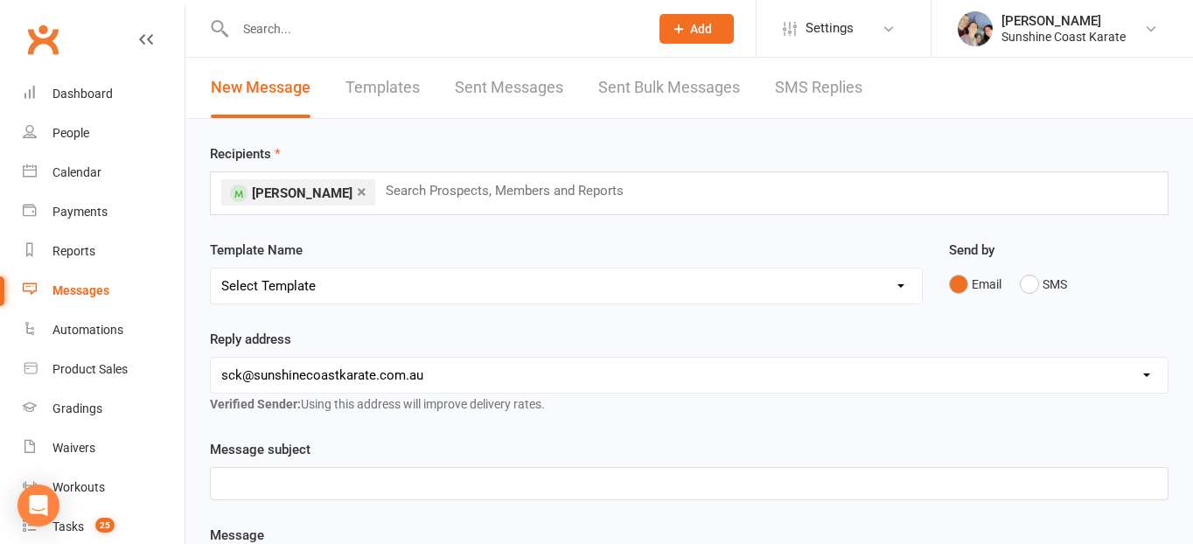
select select "110"
click at [211, 269] on select "Select Template [Email] Failed Payment [Email] Membership Fee Increase (current…" at bounding box center [566, 286] width 711 height 35
drag, startPoint x: 475, startPoint y: 488, endPoint x: 304, endPoint y: 484, distance: 171.5
click at [304, 484] on div "Staff Roster - [DATE] - [DATE]" at bounding box center [689, 483] width 957 height 31
paste div
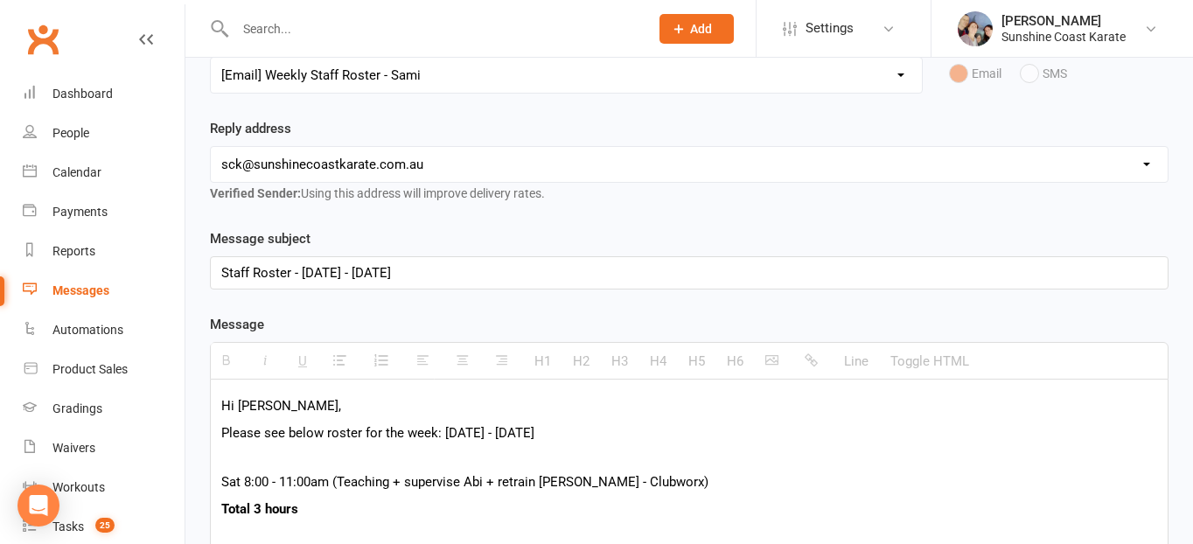
scroll to position [216, 0]
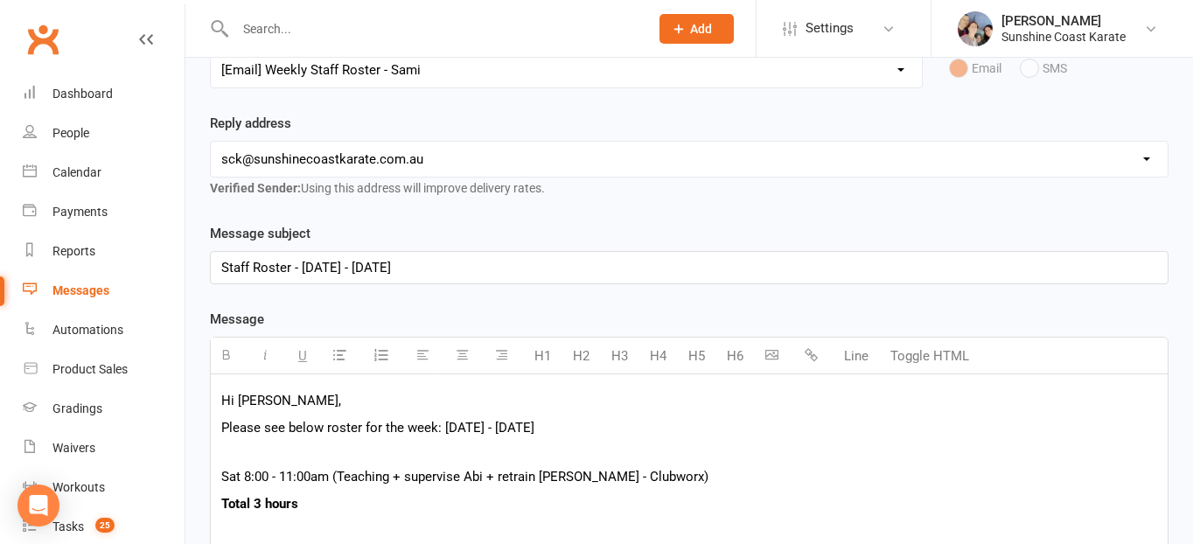
drag, startPoint x: 625, startPoint y: 427, endPoint x: 444, endPoint y: 431, distance: 180.3
click at [444, 431] on p "Please see below roster for the week: [DATE] - [DATE]" at bounding box center [689, 427] width 936 height 21
paste div
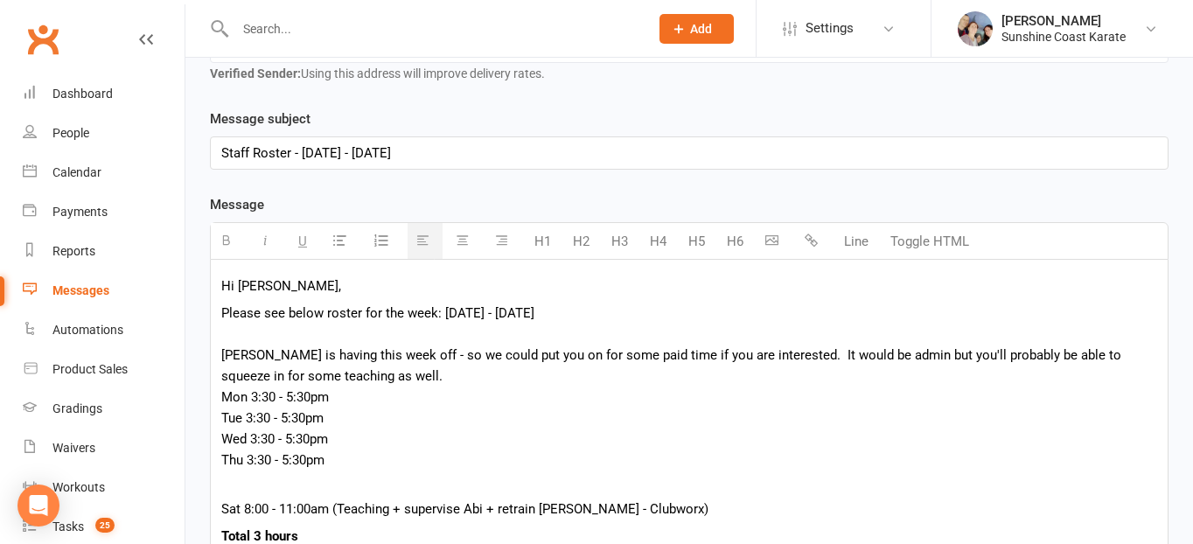
scroll to position [332, 0]
click at [406, 374] on p "Please see below roster for the week: [DATE] - [DATE] [PERSON_NAME] is having t…" at bounding box center [689, 386] width 936 height 168
click at [308, 529] on p "Total 3 hours" at bounding box center [689, 535] width 936 height 21
click at [884, 355] on p "Please see below roster for the week: [DATE] - [DATE] [PERSON_NAME] is having t…" at bounding box center [689, 386] width 936 height 168
click at [374, 376] on p "Please see below roster for the week: [DATE] - [DATE] [PERSON_NAME] is having t…" at bounding box center [689, 386] width 936 height 168
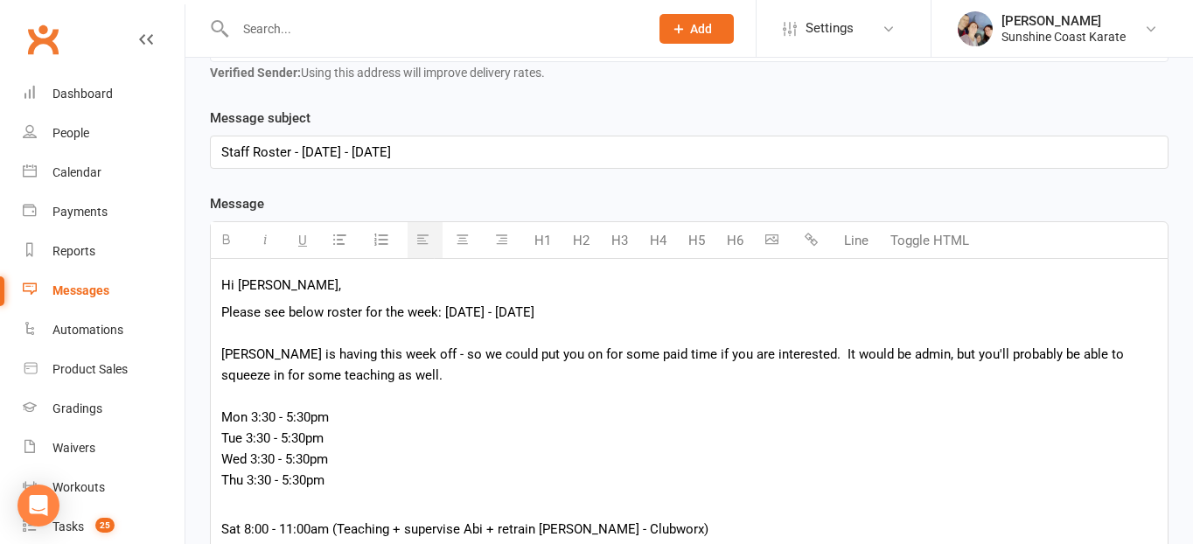
click at [383, 369] on p "Please see below roster for the week: [DATE] - [DATE] [PERSON_NAME] is having t…" at bounding box center [689, 396] width 936 height 189
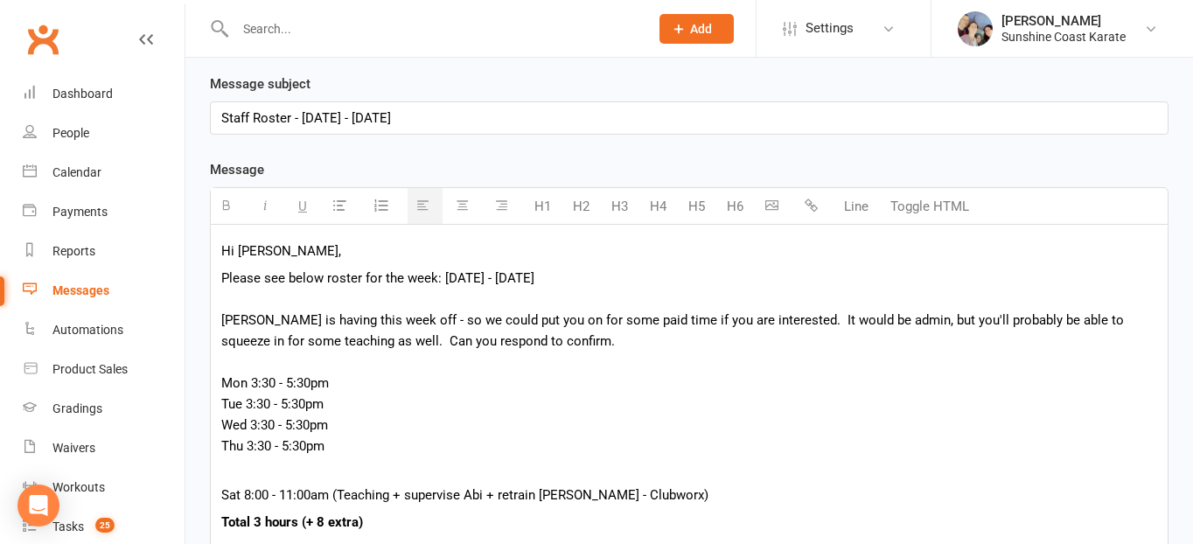
scroll to position [362, 0]
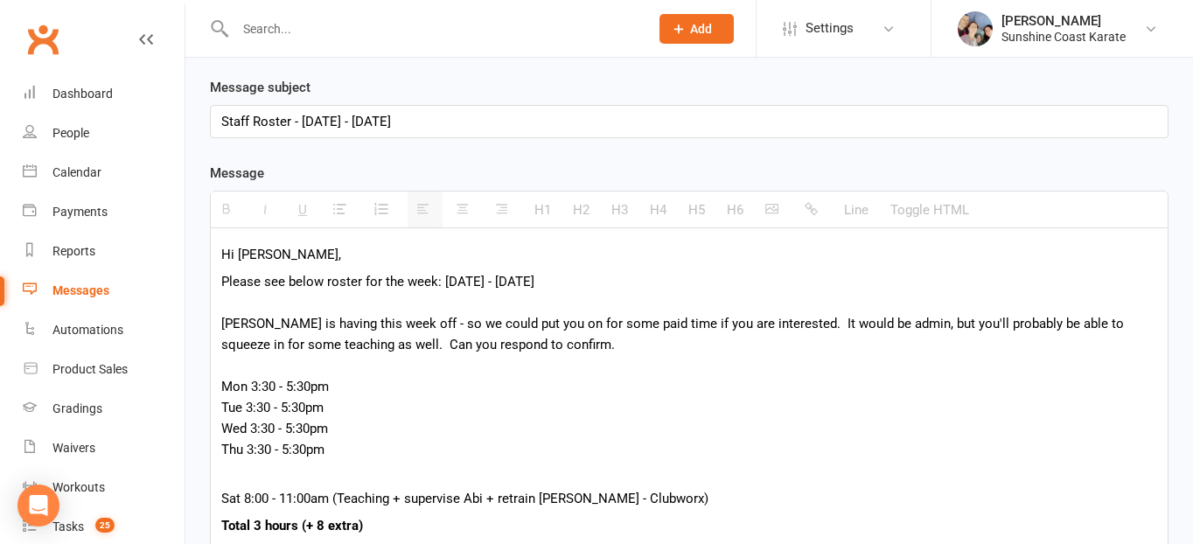
drag, startPoint x: 491, startPoint y: 117, endPoint x: 303, endPoint y: 122, distance: 188.1
click at [303, 122] on div "Staff Roster - [DATE] - [DATE]" at bounding box center [689, 121] width 957 height 31
copy div "[DATE] - [DATE]"
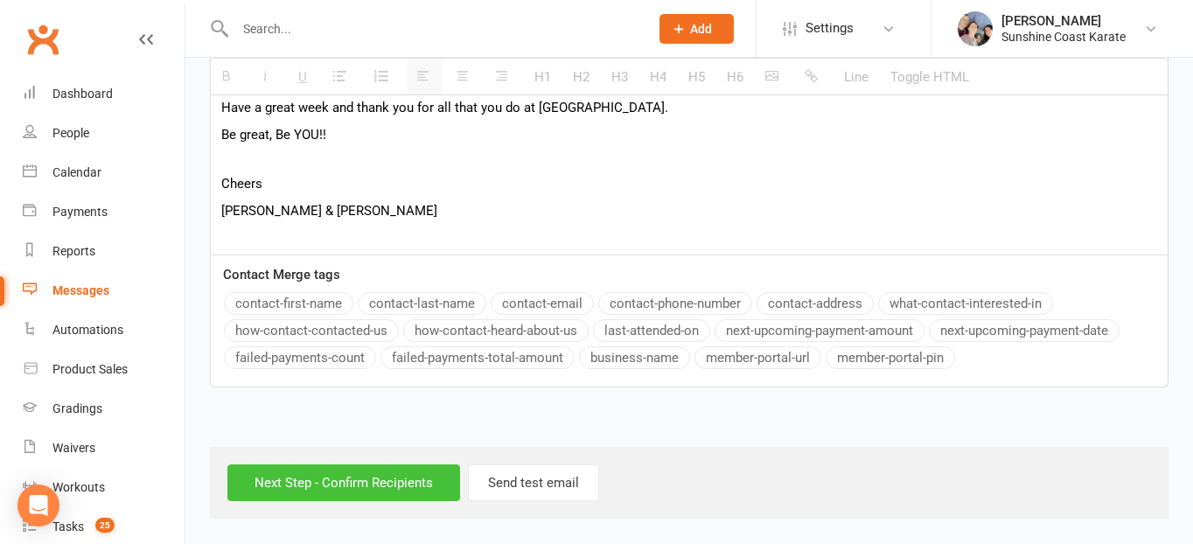
click at [339, 483] on input "Next Step - Confirm Recipients" at bounding box center [343, 483] width 233 height 37
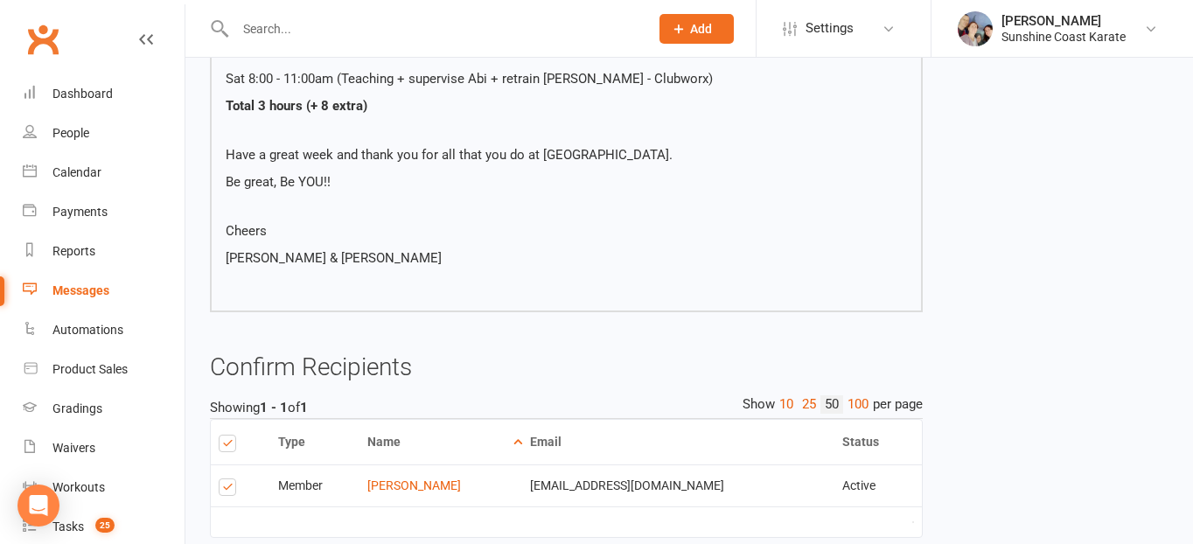
scroll to position [600, 0]
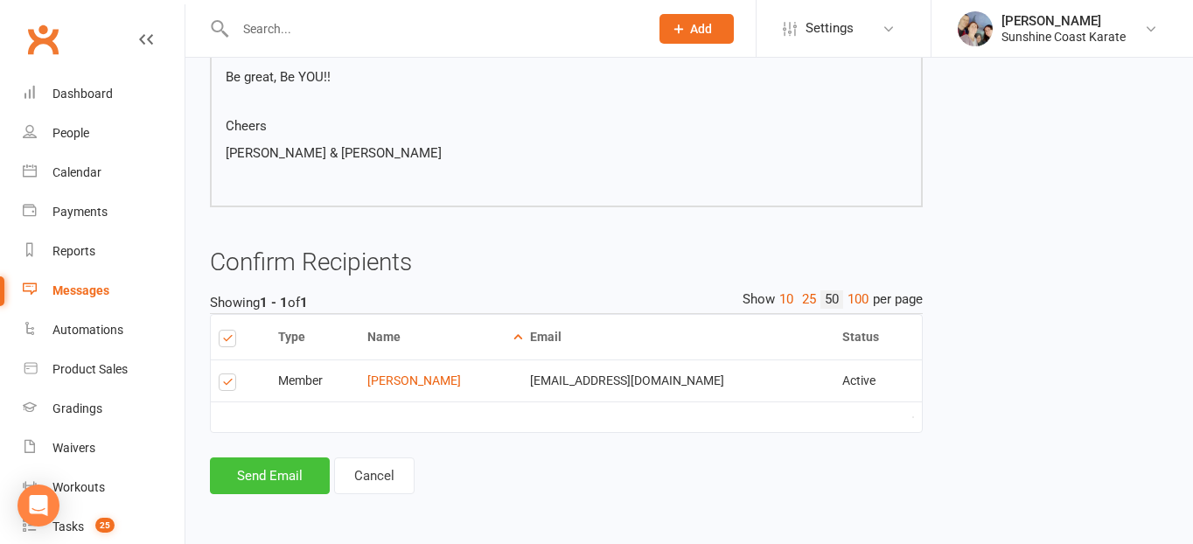
click at [283, 479] on button "Send Email" at bounding box center [270, 476] width 120 height 37
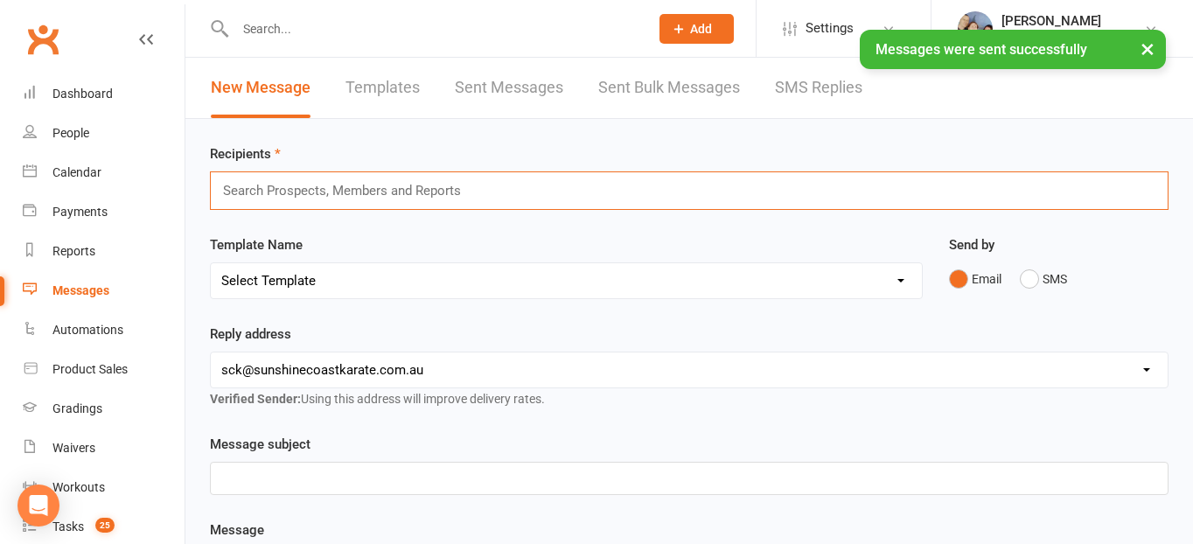
click at [328, 189] on input "text" at bounding box center [349, 190] width 256 height 23
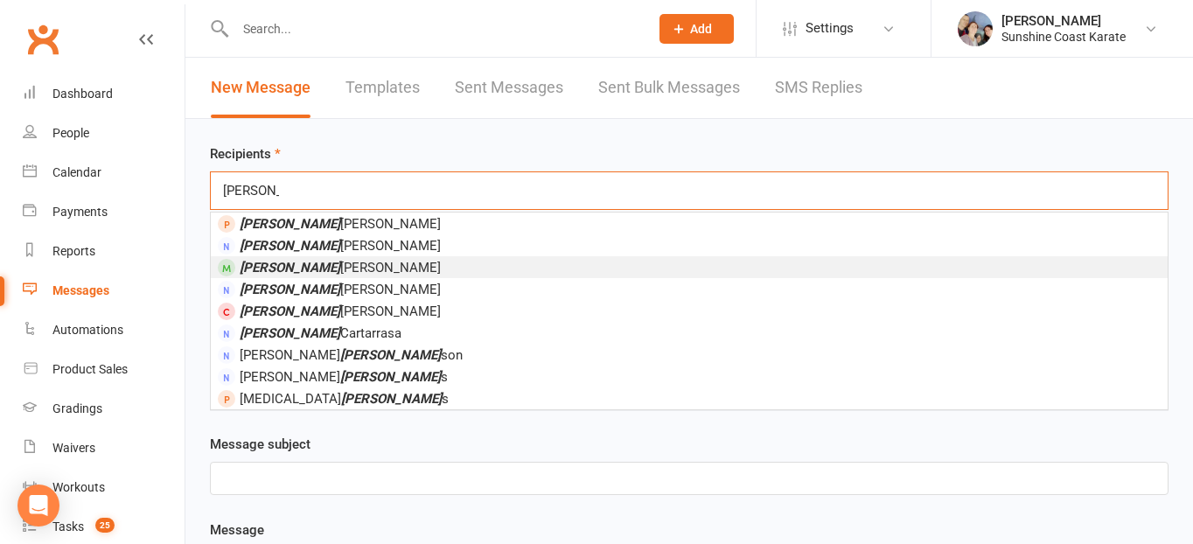
type input "[PERSON_NAME]"
click at [326, 265] on li "[PERSON_NAME]" at bounding box center [689, 267] width 957 height 22
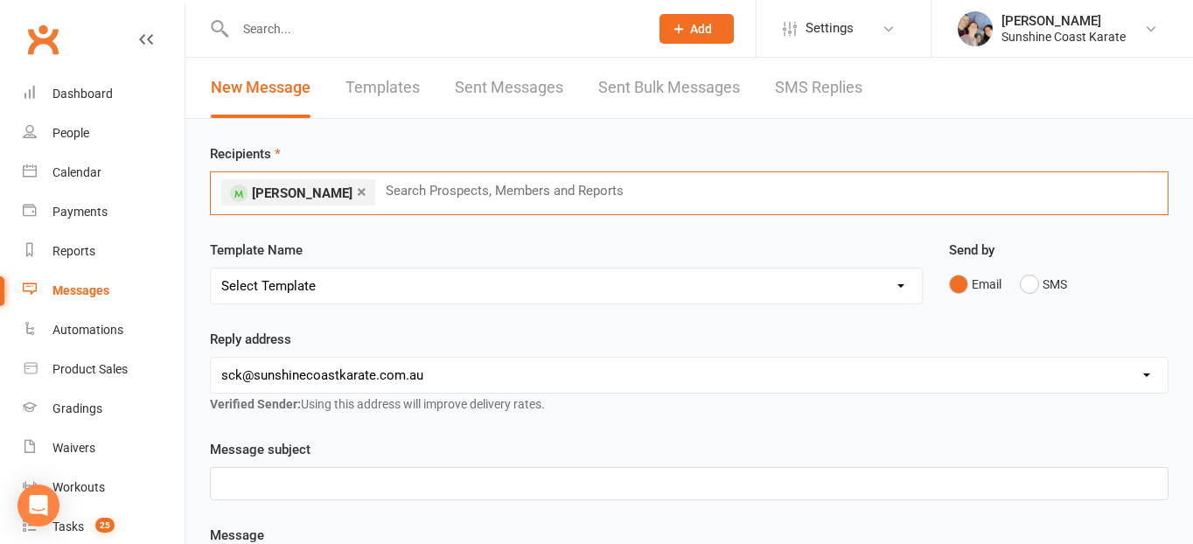
click at [317, 285] on select "Select Template [Email] Failed Payment [Email] Membership Fee Increase (current…" at bounding box center [566, 286] width 711 height 35
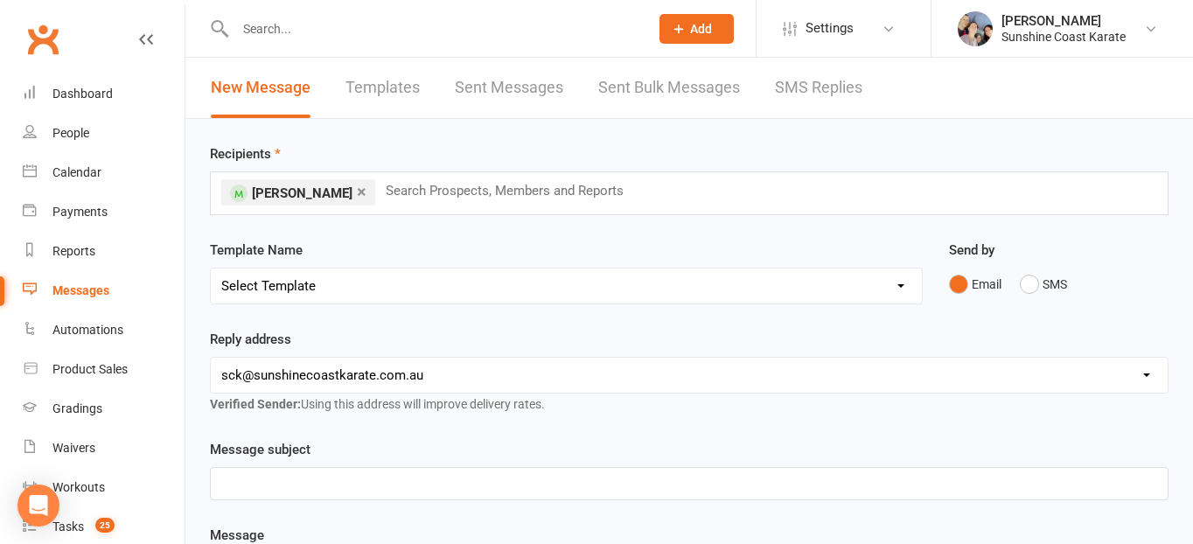
select select "111"
click at [211, 269] on select "Select Template [Email] Failed Payment [Email] Membership Fee Increase (current…" at bounding box center [566, 286] width 711 height 35
drag, startPoint x: 479, startPoint y: 485, endPoint x: 304, endPoint y: 486, distance: 175.8
click at [303, 486] on div "Staff Roster - [DATE] - [DATE]" at bounding box center [689, 483] width 957 height 31
paste div
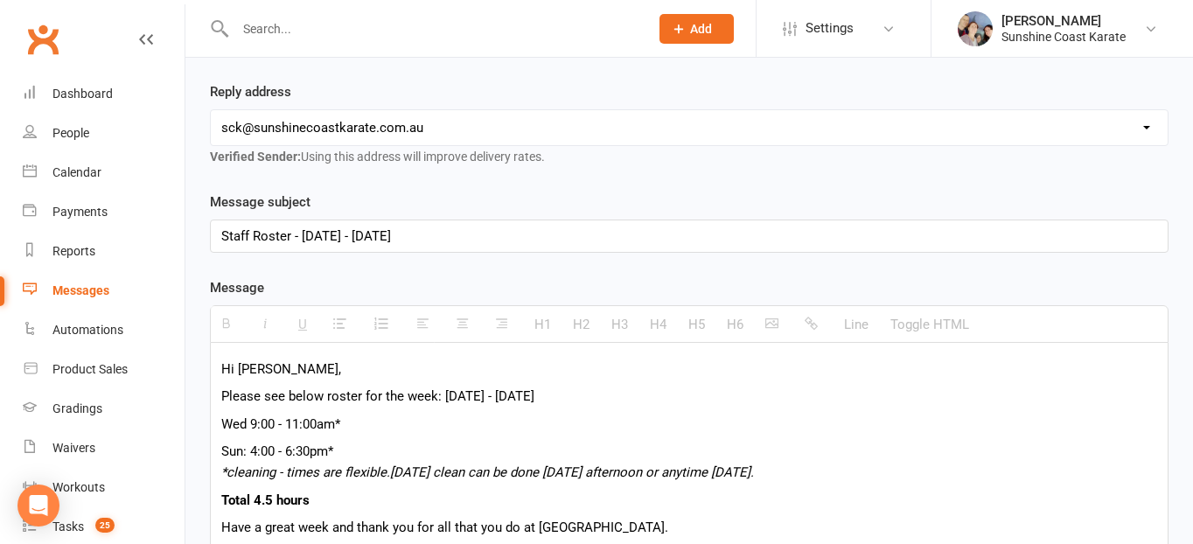
scroll to position [248, 0]
drag, startPoint x: 621, startPoint y: 399, endPoint x: 444, endPoint y: 398, distance: 176.7
click at [444, 398] on p "Please see below roster for the week: [DATE] - [DATE]" at bounding box center [689, 395] width 936 height 21
paste div
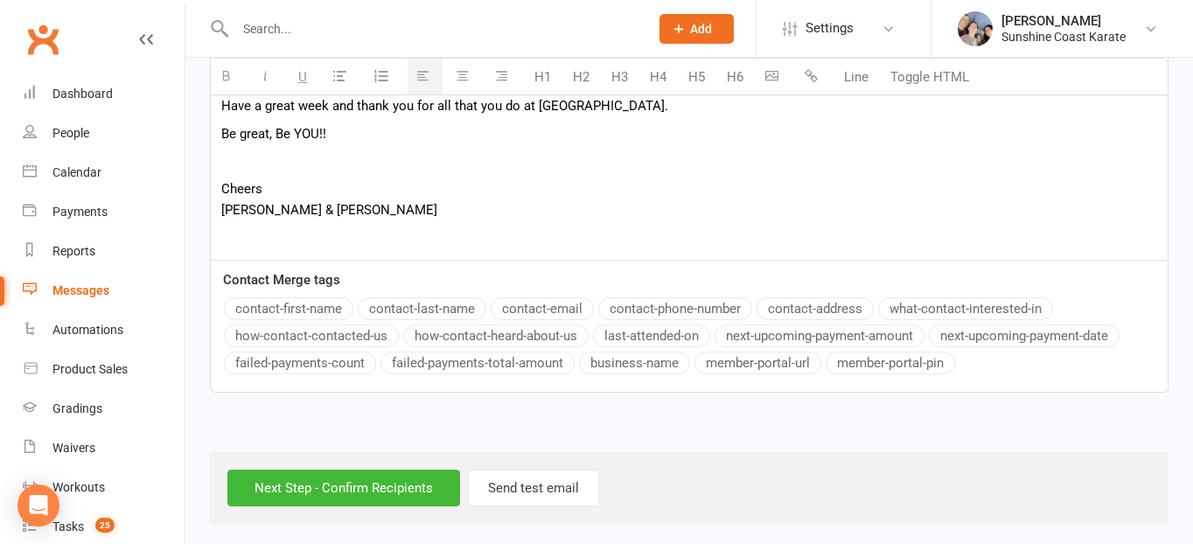
scroll to position [675, 0]
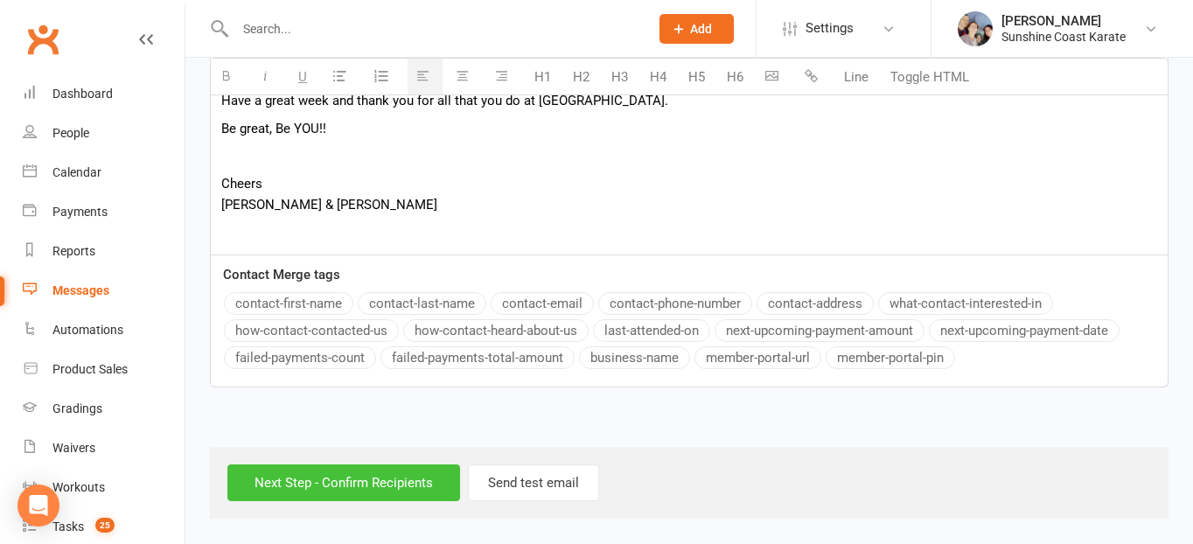
click at [384, 479] on input "Next Step - Confirm Recipients" at bounding box center [343, 483] width 233 height 37
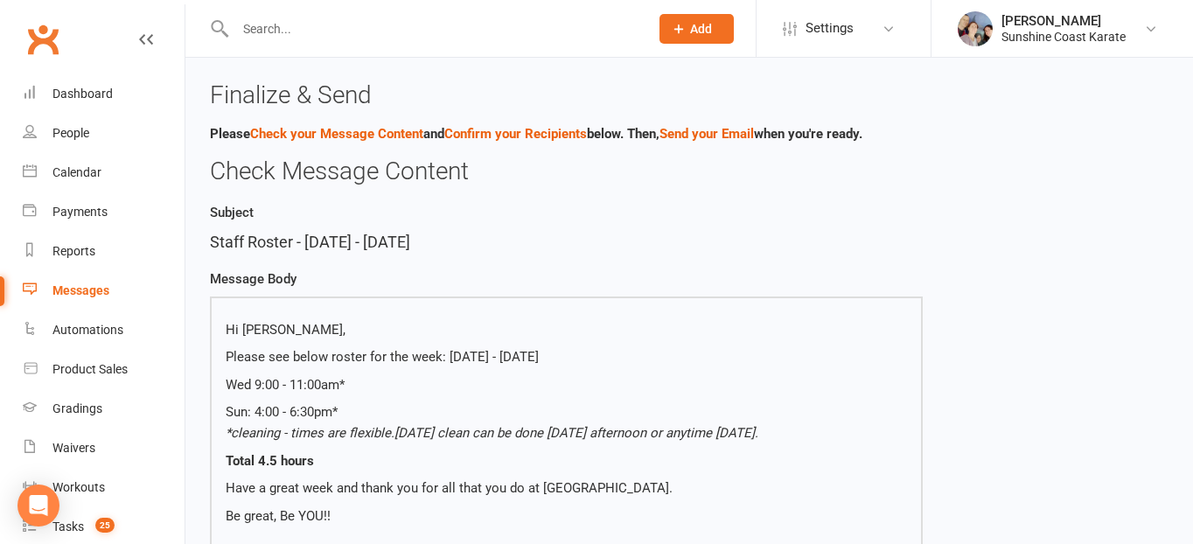
scroll to position [445, 0]
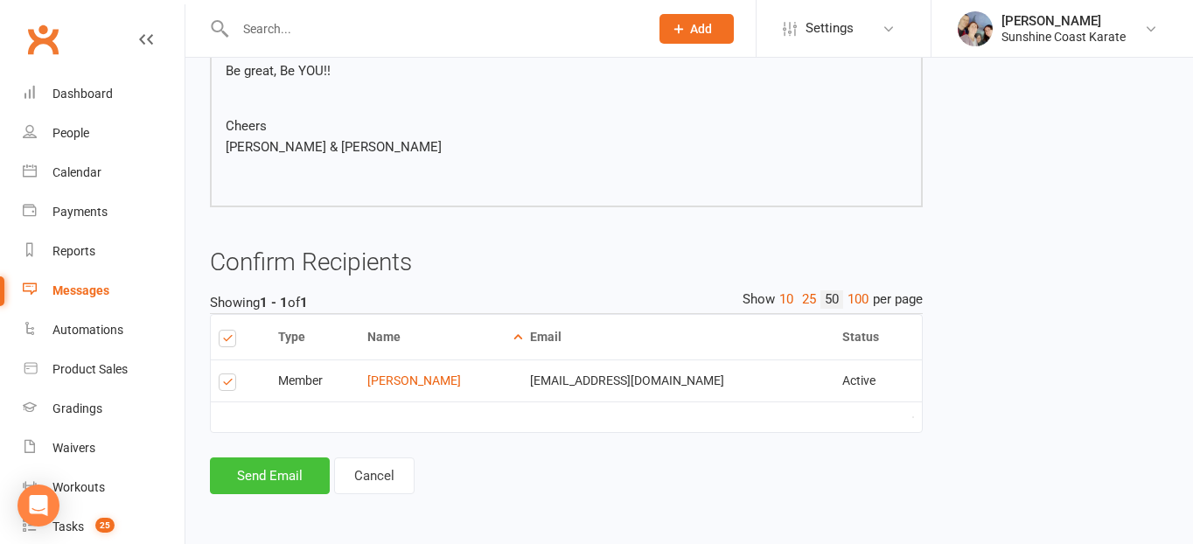
click at [281, 469] on button "Send Email" at bounding box center [270, 476] width 120 height 37
